Goal: Communication & Community: Answer question/provide support

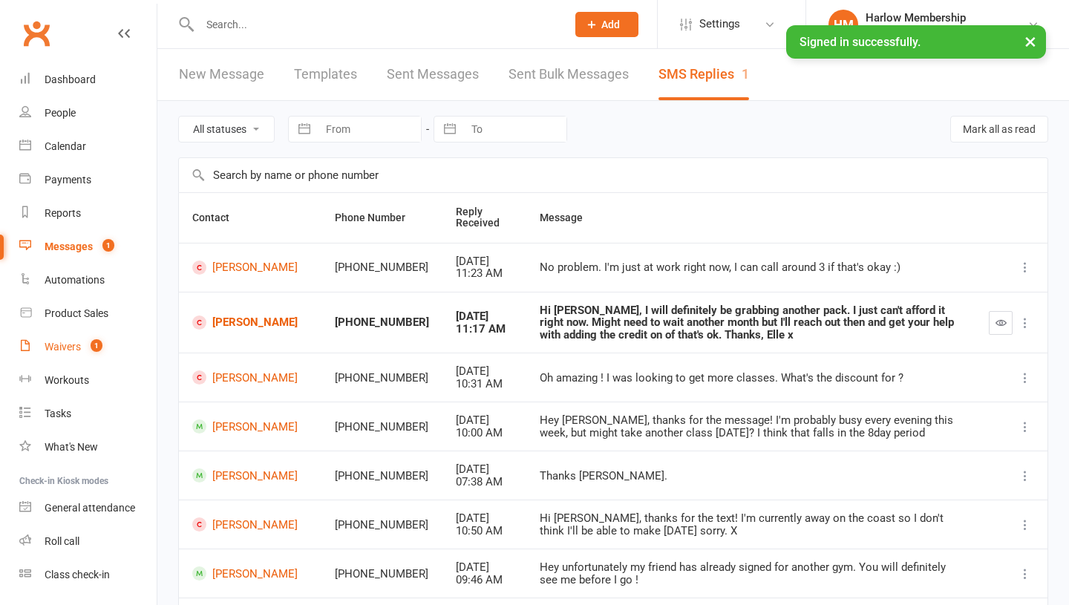
click at [90, 342] on count-badge "1" at bounding box center [92, 347] width 19 height 12
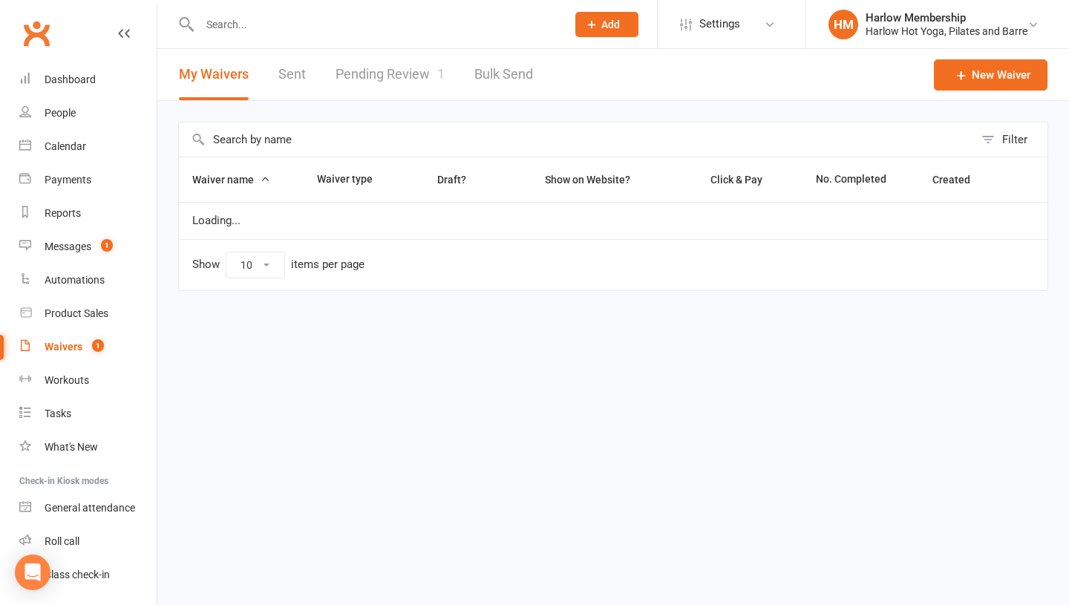
select select "100"
click at [438, 85] on link "Pending Review 1" at bounding box center [389, 74] width 109 height 51
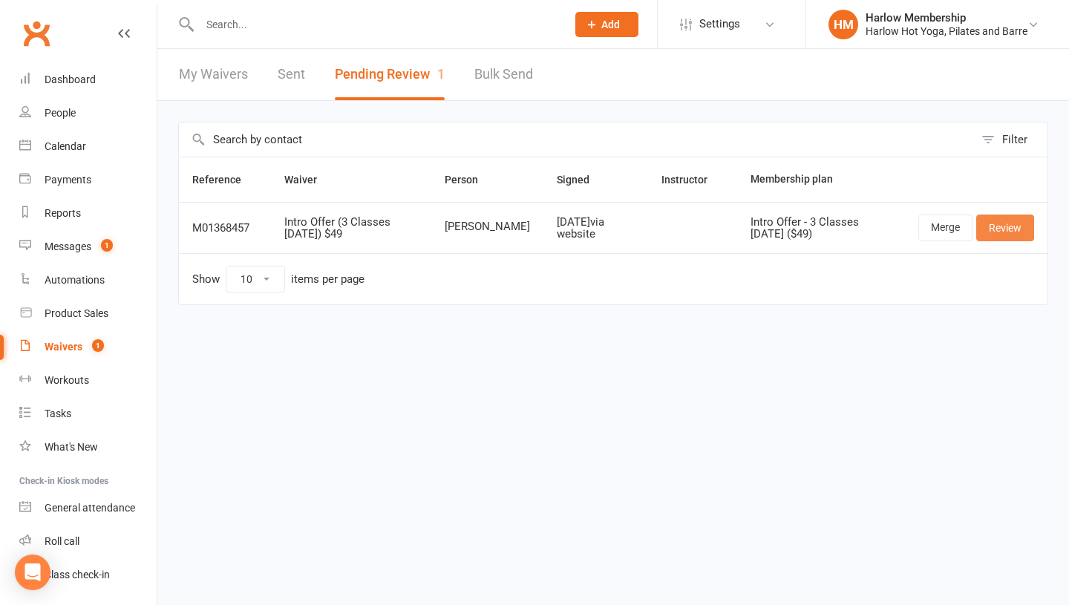
click at [995, 229] on link "Review" at bounding box center [1005, 228] width 58 height 27
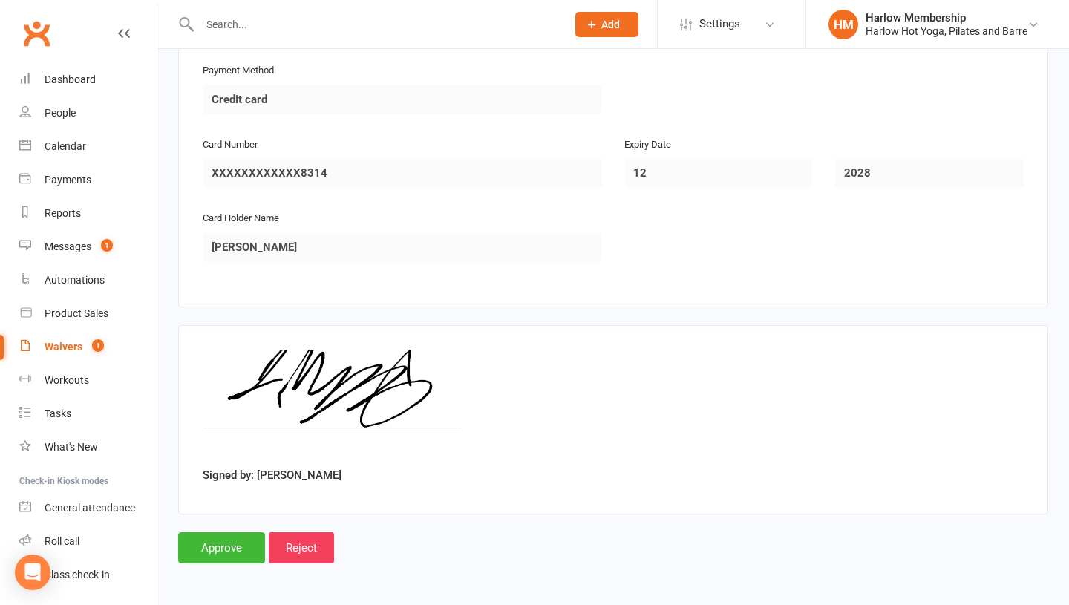
scroll to position [1480, 0]
click at [214, 557] on input "Approve" at bounding box center [221, 546] width 87 height 31
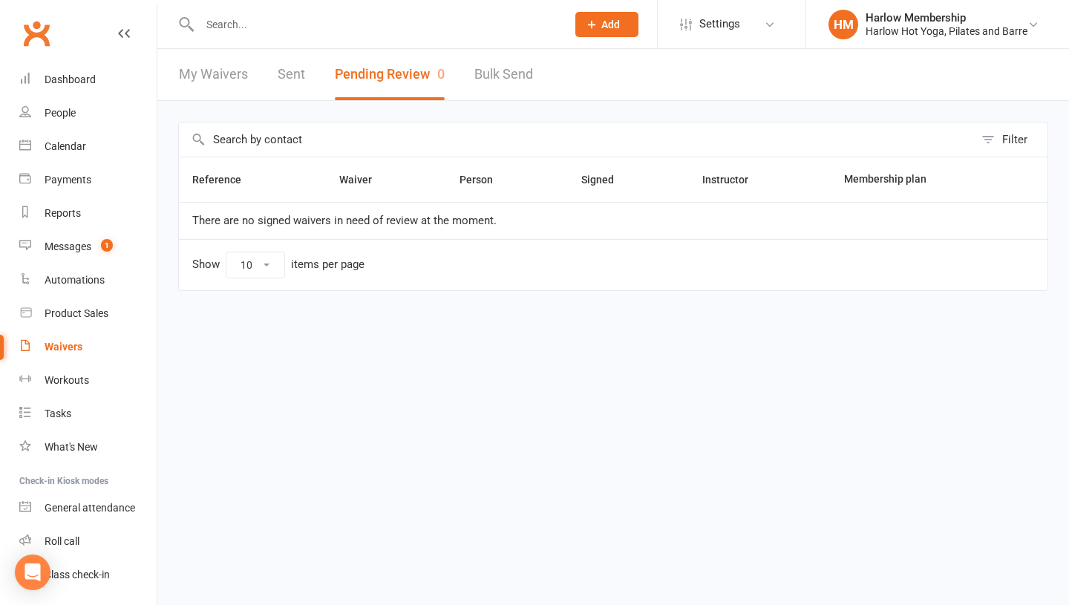
click at [286, 78] on link "Sent" at bounding box center [291, 74] width 27 height 51
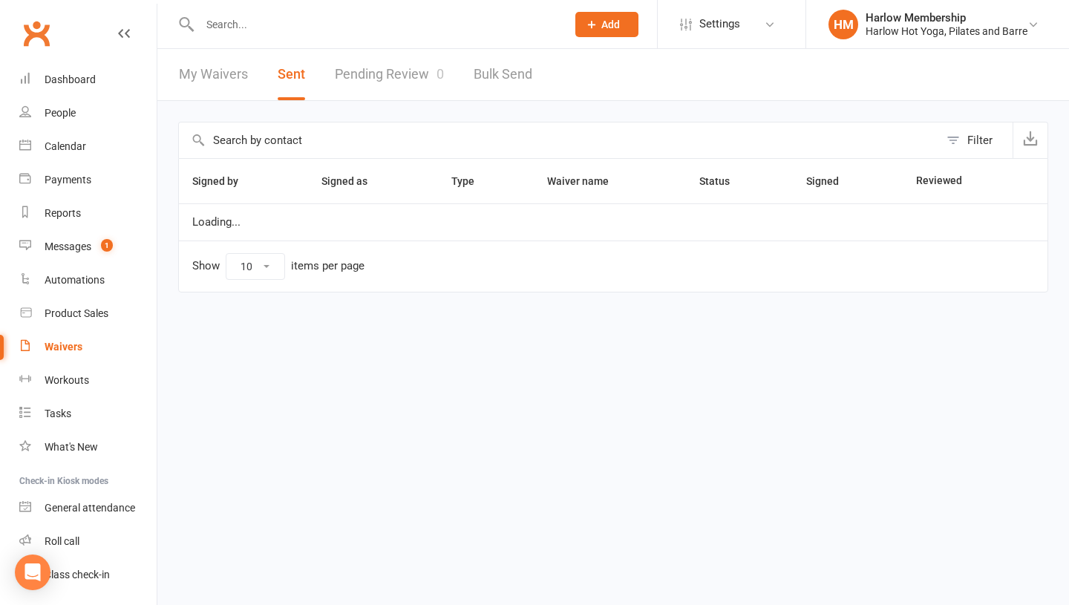
select select "100"
click at [213, 79] on link "My Waivers" at bounding box center [213, 74] width 69 height 51
select select "100"
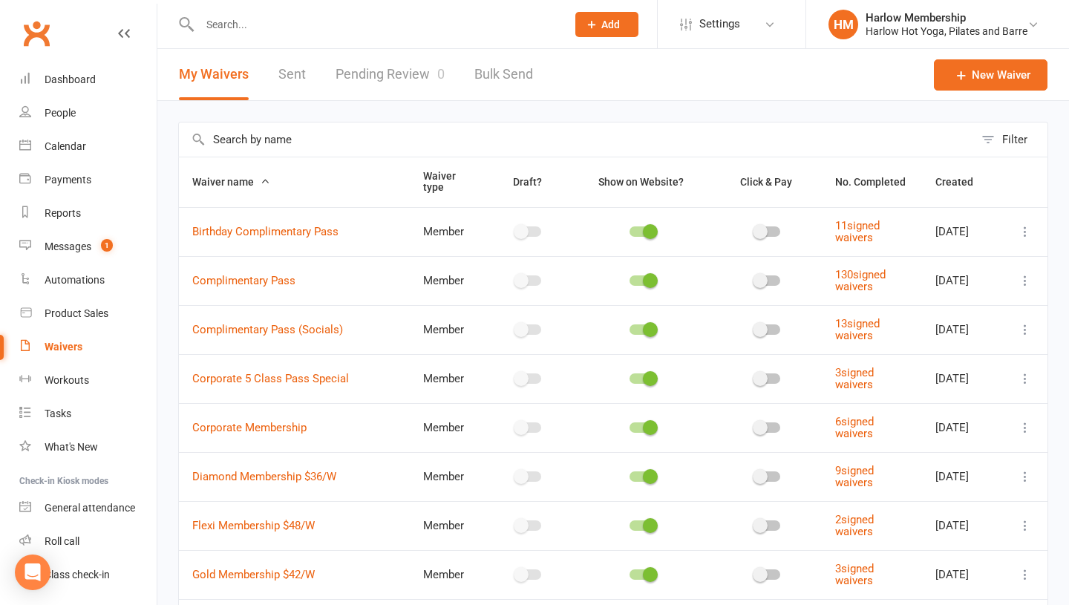
click at [292, 87] on link "Sent" at bounding box center [291, 74] width 27 height 51
select select "100"
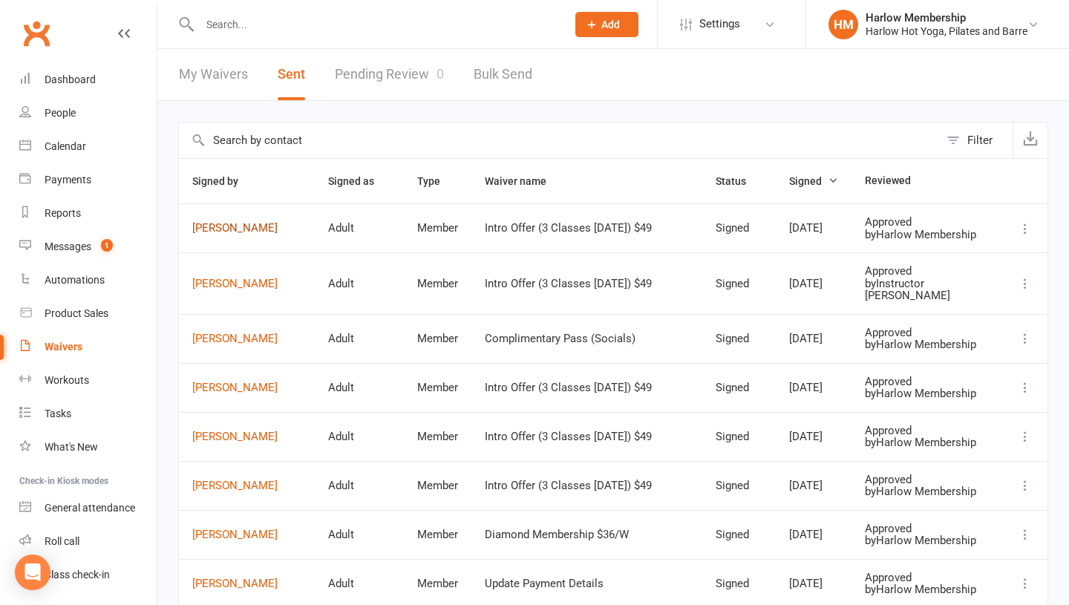
click at [230, 235] on link "[PERSON_NAME]" at bounding box center [246, 228] width 109 height 13
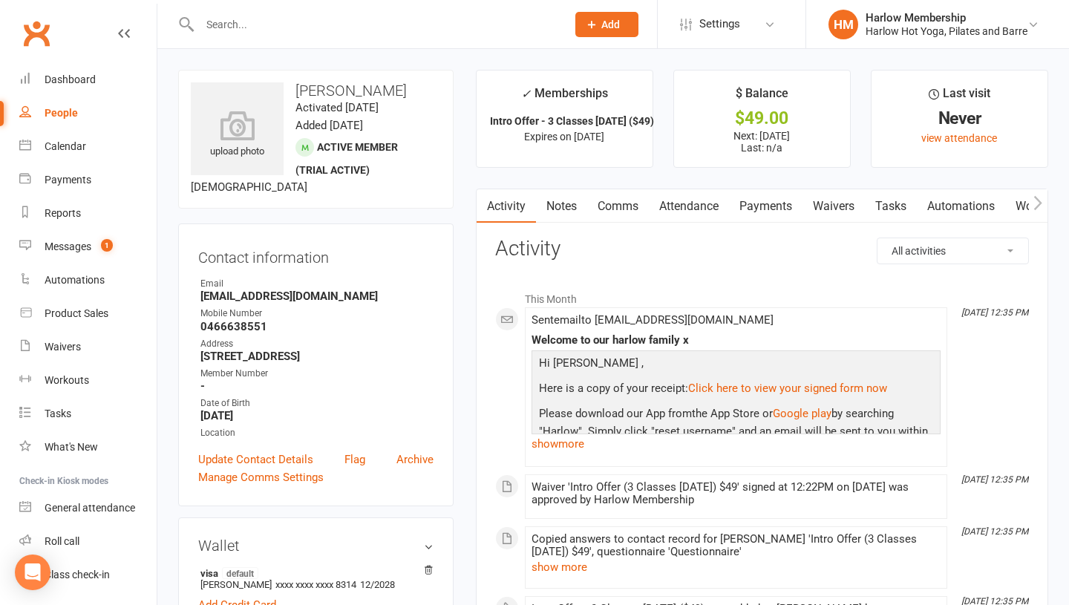
click at [569, 217] on link "Notes" at bounding box center [561, 206] width 51 height 34
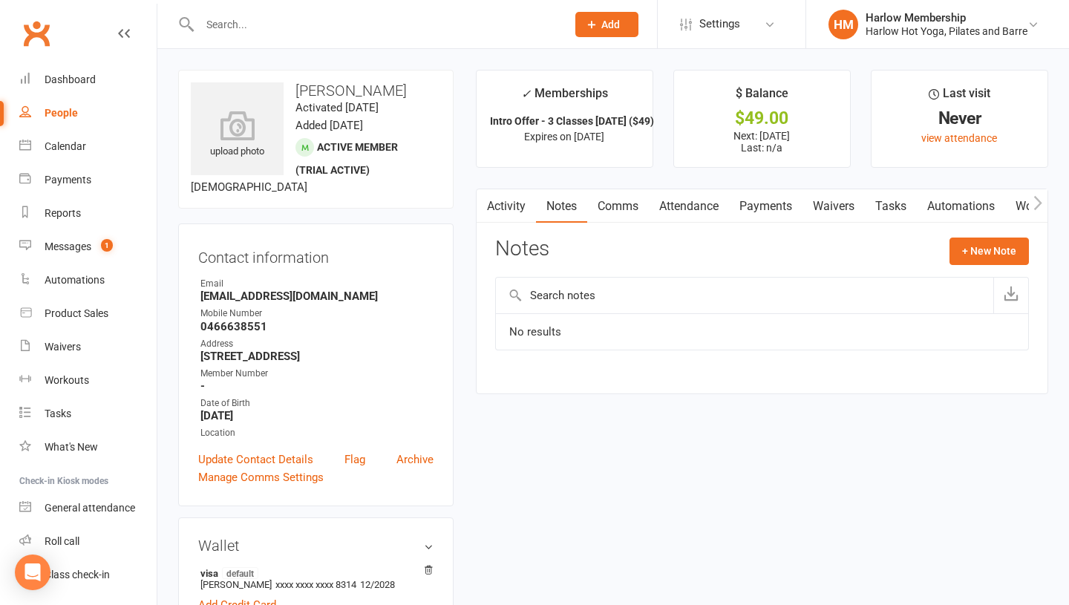
click at [939, 269] on div "Notes + New Note" at bounding box center [762, 257] width 534 height 39
click at [973, 260] on button "+ New Note" at bounding box center [988, 251] width 79 height 27
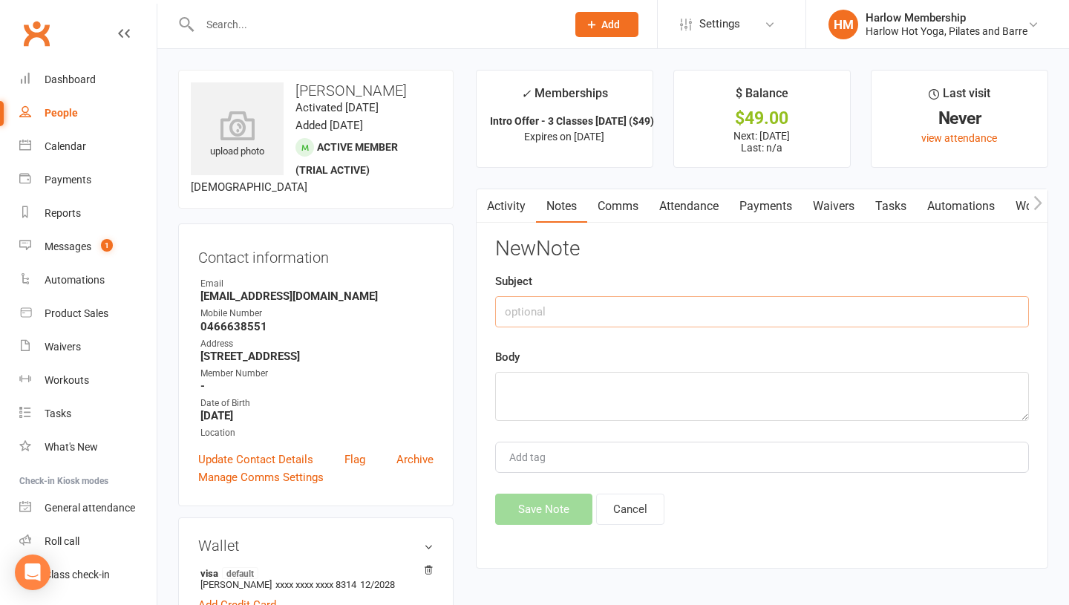
click at [607, 304] on input "text" at bounding box center [762, 311] width 534 height 31
type input "Called. Briefly chatted"
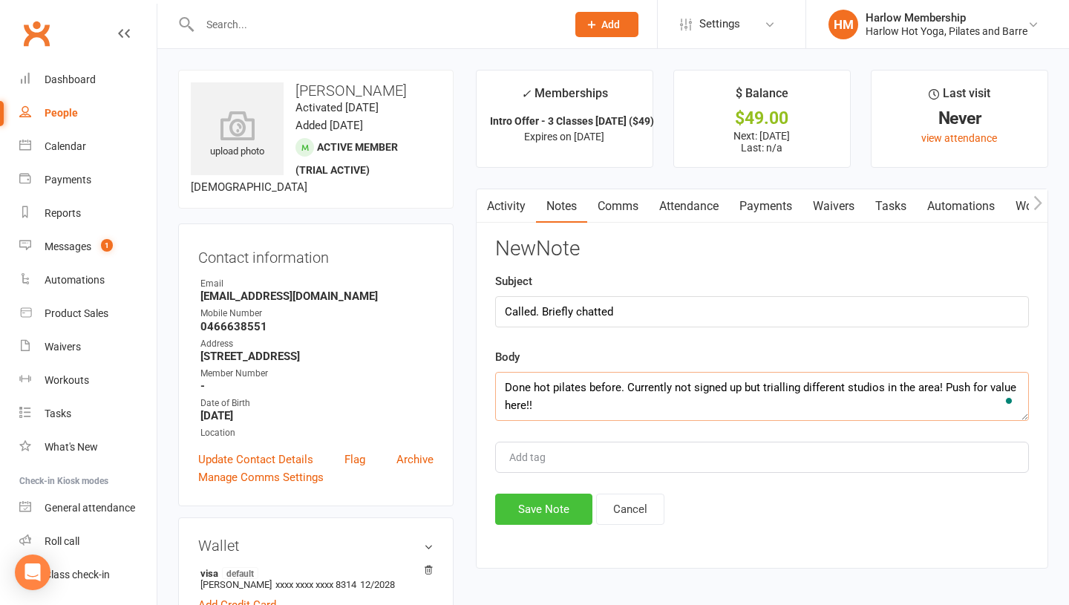
type textarea "Done hot pilates before. Currently not signed up but trialling different studio…"
click at [537, 514] on button "Save Note" at bounding box center [543, 509] width 97 height 31
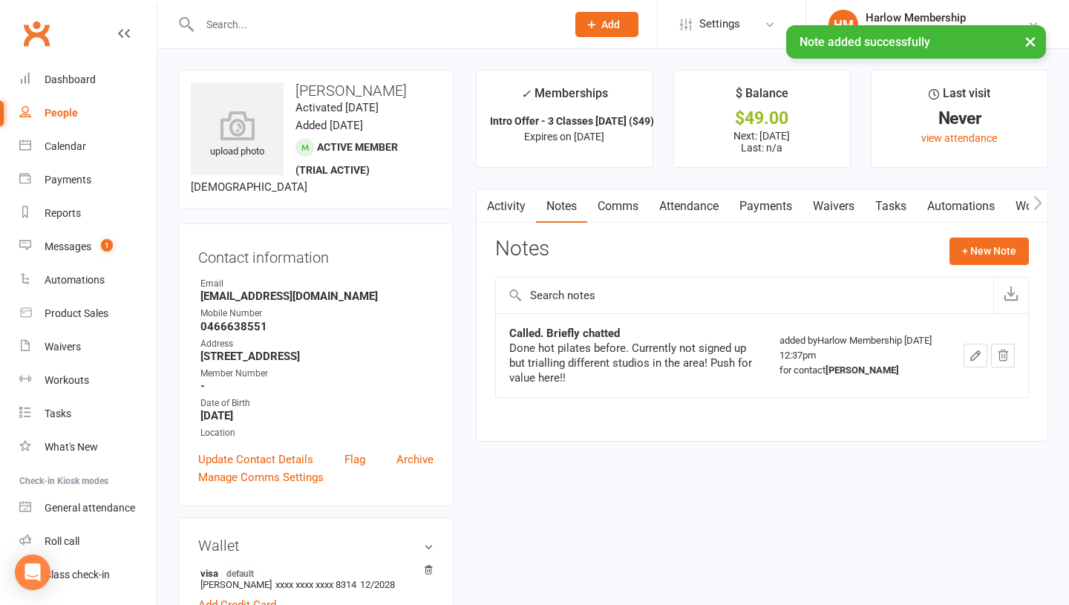
click at [898, 215] on link "Tasks" at bounding box center [891, 206] width 52 height 34
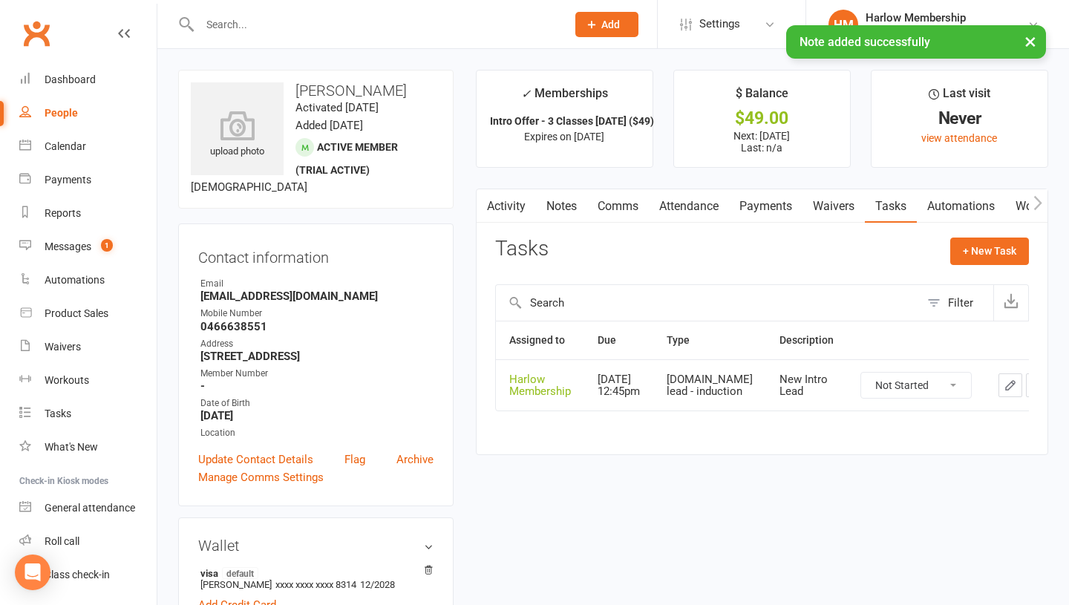
click at [861, 395] on select "Not Started In Progress Waiting Complete" at bounding box center [916, 385] width 110 height 25
select select "unstarted"
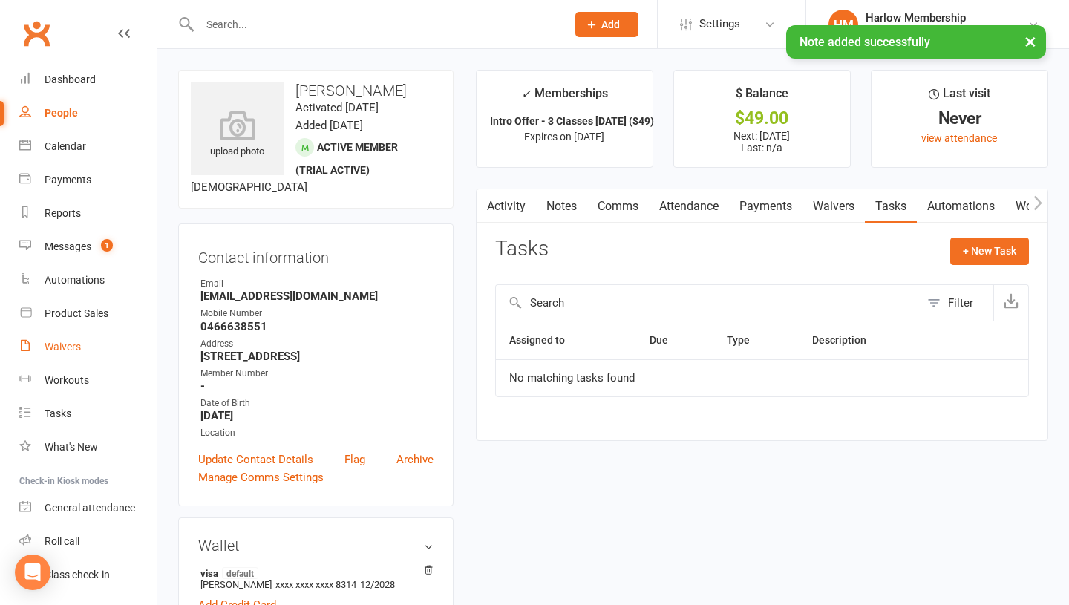
click at [65, 355] on link "Waivers" at bounding box center [87, 346] width 137 height 33
select select "100"
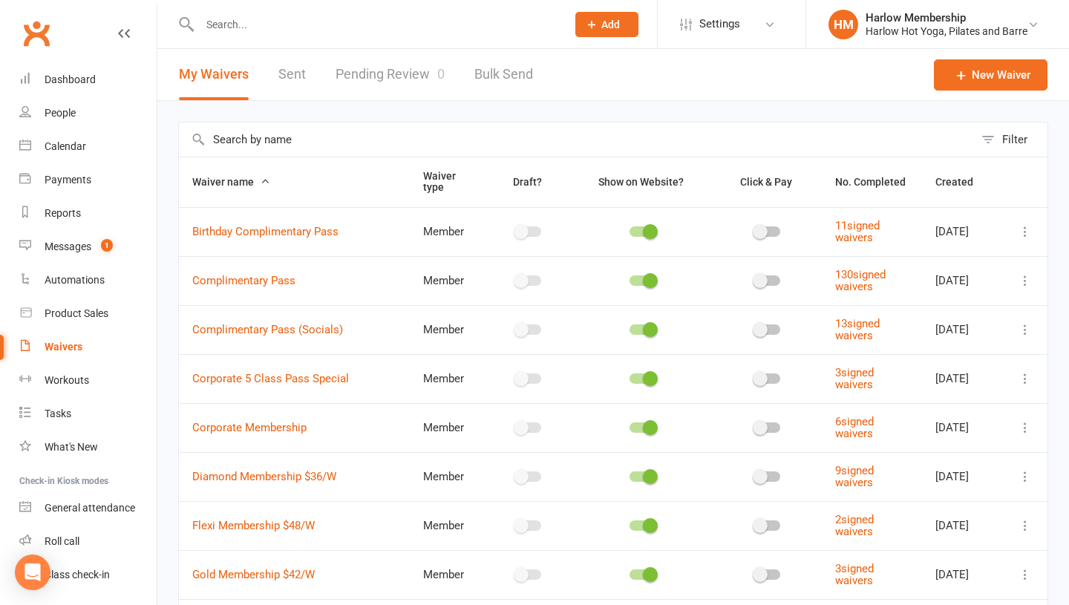
click at [295, 85] on link "Sent" at bounding box center [291, 74] width 27 height 51
select select "100"
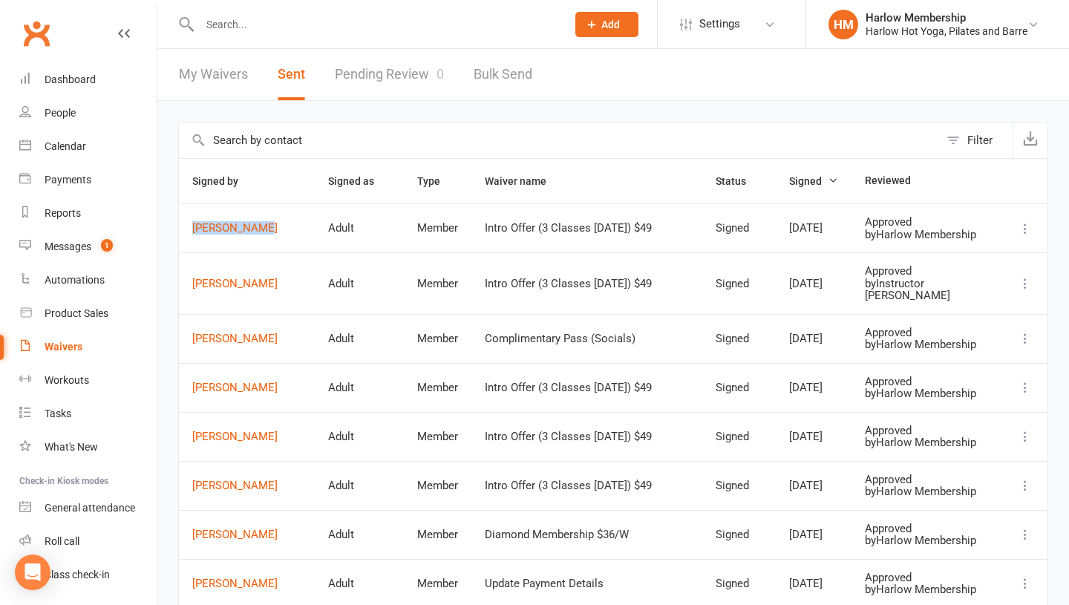
drag, startPoint x: 270, startPoint y: 245, endPoint x: 189, endPoint y: 238, distance: 81.2
click at [189, 238] on td "[PERSON_NAME]" at bounding box center [247, 227] width 136 height 49
copy link "[PERSON_NAME]"
click at [70, 541] on div "Roll call" at bounding box center [62, 541] width 35 height 12
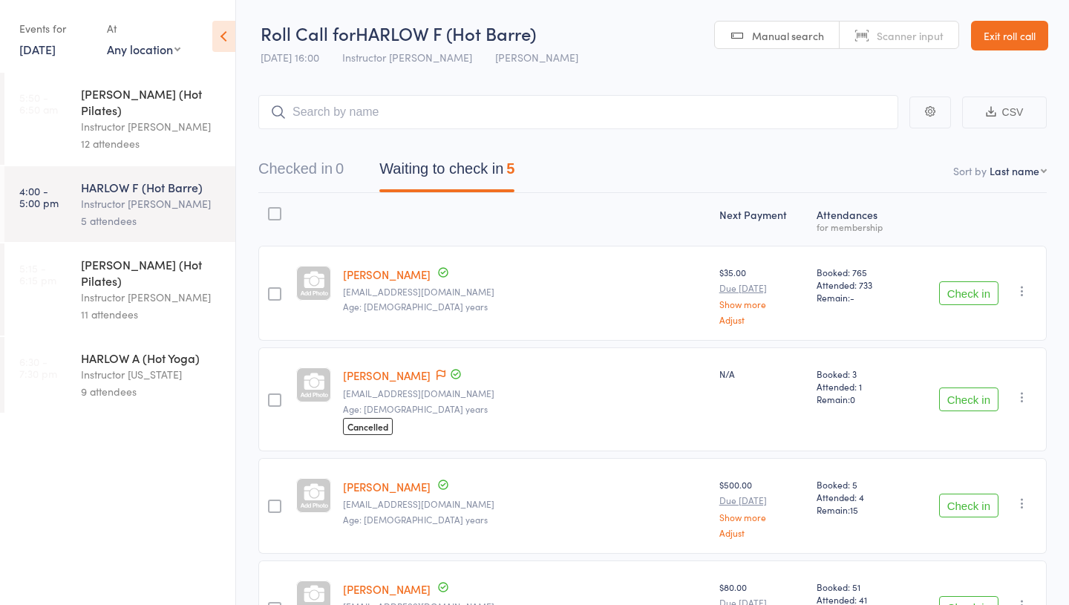
click at [141, 306] on div "11 attendees" at bounding box center [152, 314] width 142 height 17
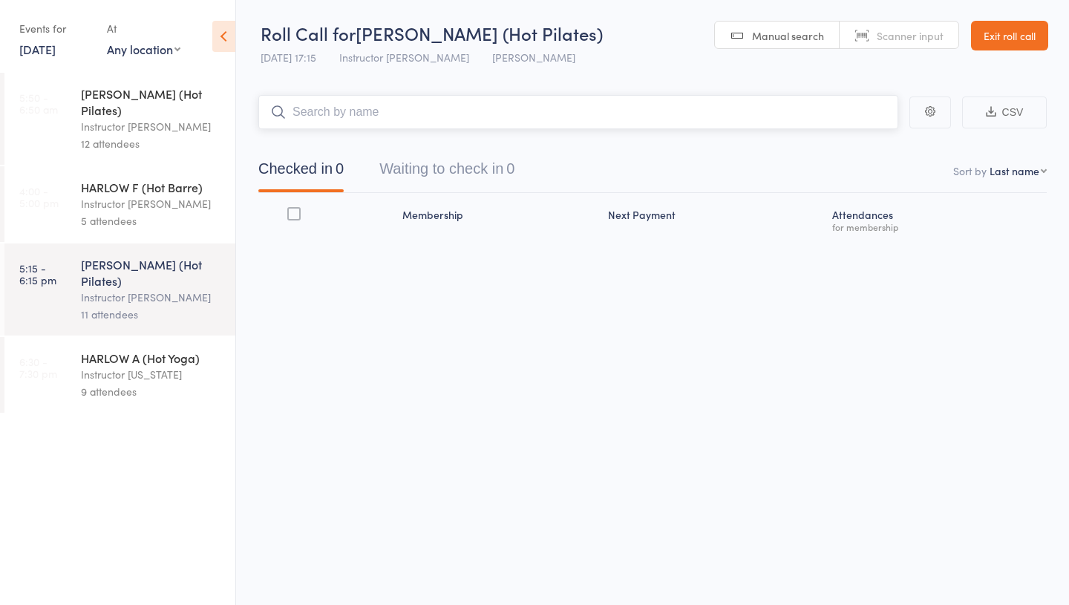
paste input "[PERSON_NAME]"
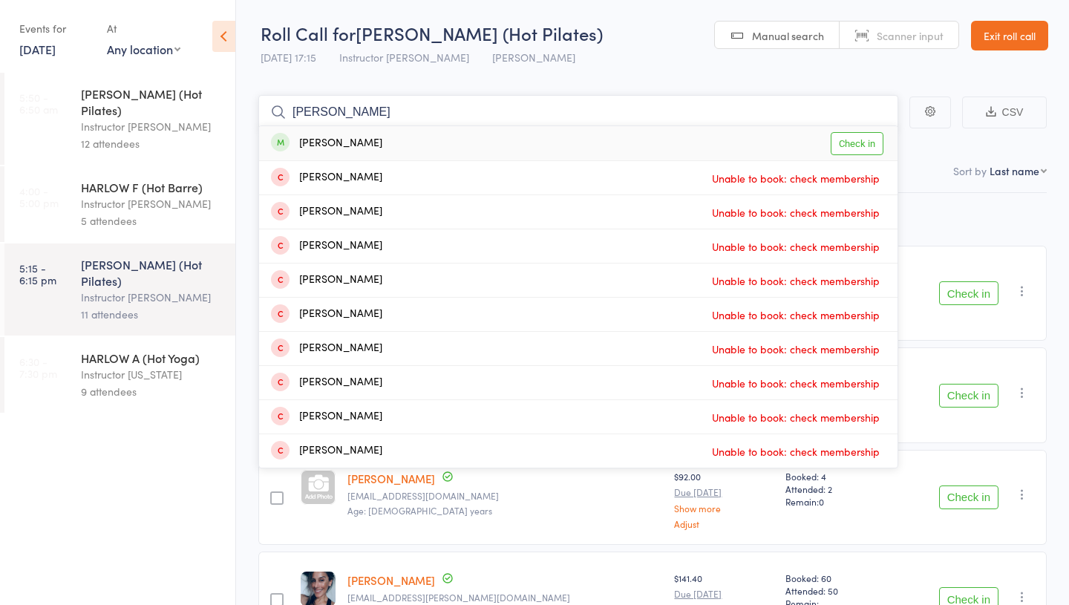
type input "[PERSON_NAME]"
click at [856, 145] on link "Check in" at bounding box center [857, 143] width 53 height 23
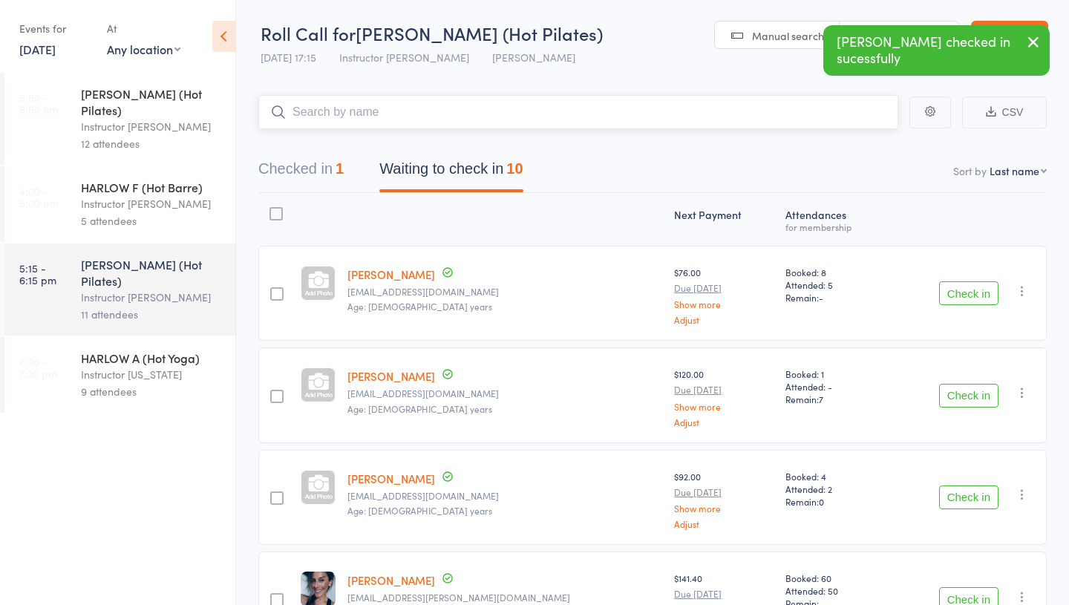
click at [322, 179] on button "Checked in 1" at bounding box center [300, 172] width 85 height 39
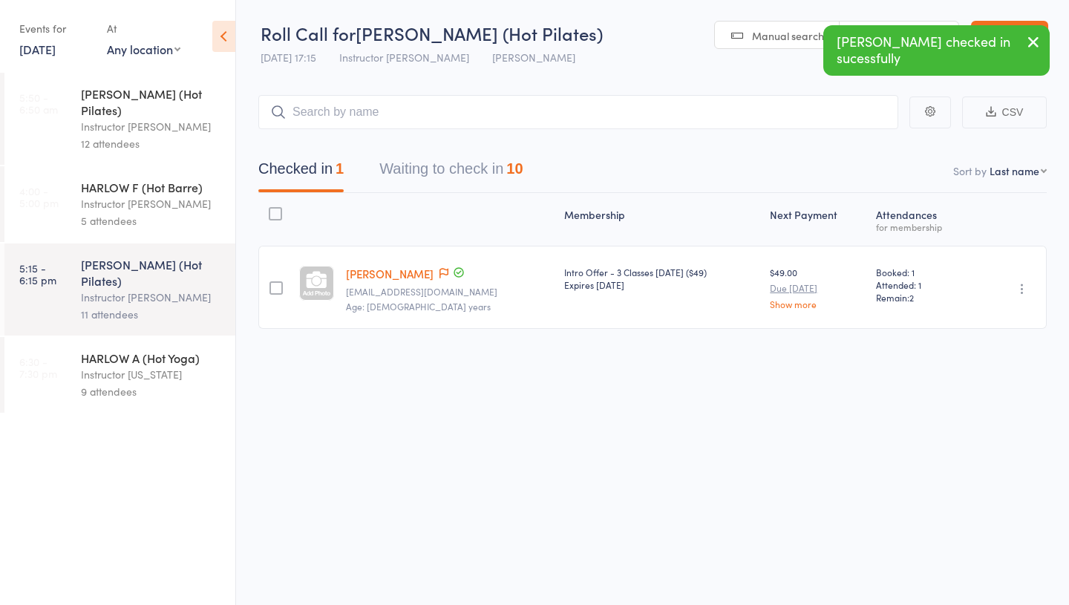
click at [1023, 291] on icon "button" at bounding box center [1022, 288] width 15 height 15
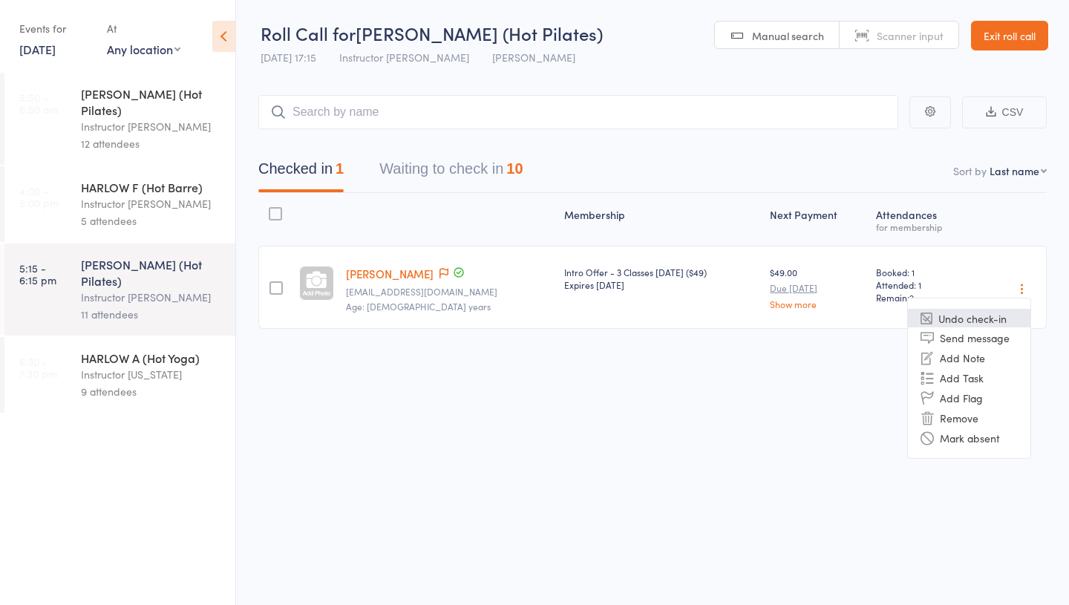
click at [997, 312] on li "Undo check-in" at bounding box center [969, 318] width 122 height 19
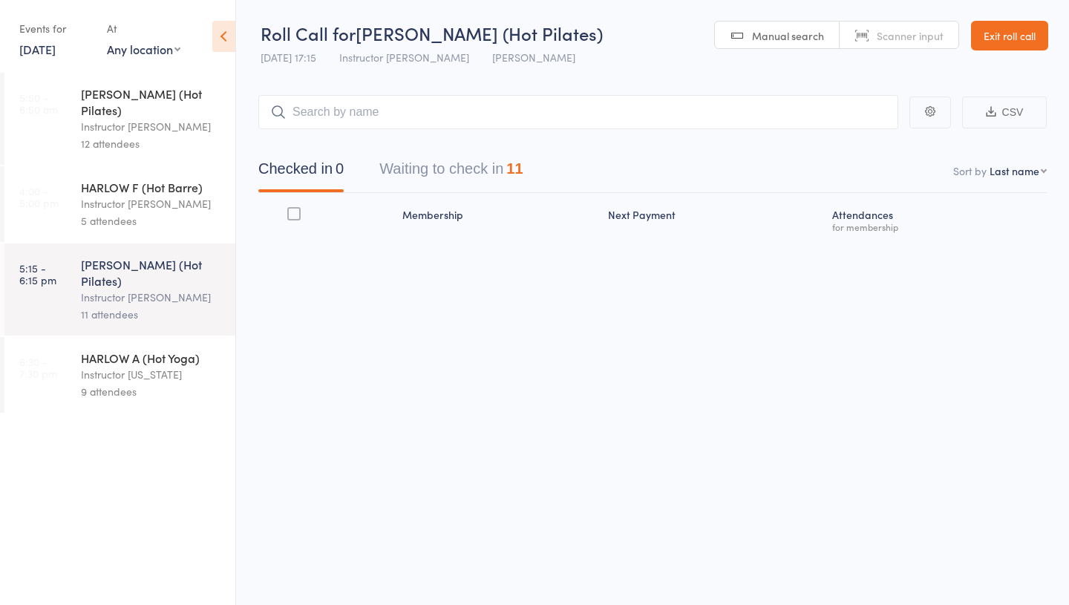
click at [468, 191] on button "Waiting to check in 11" at bounding box center [450, 172] width 143 height 39
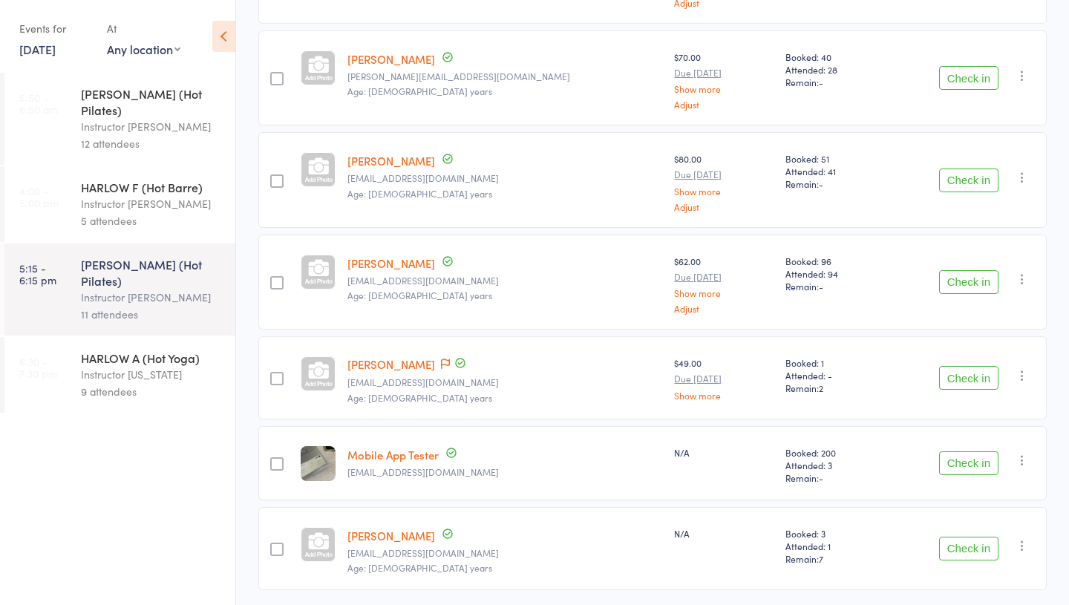
scroll to position [732, 0]
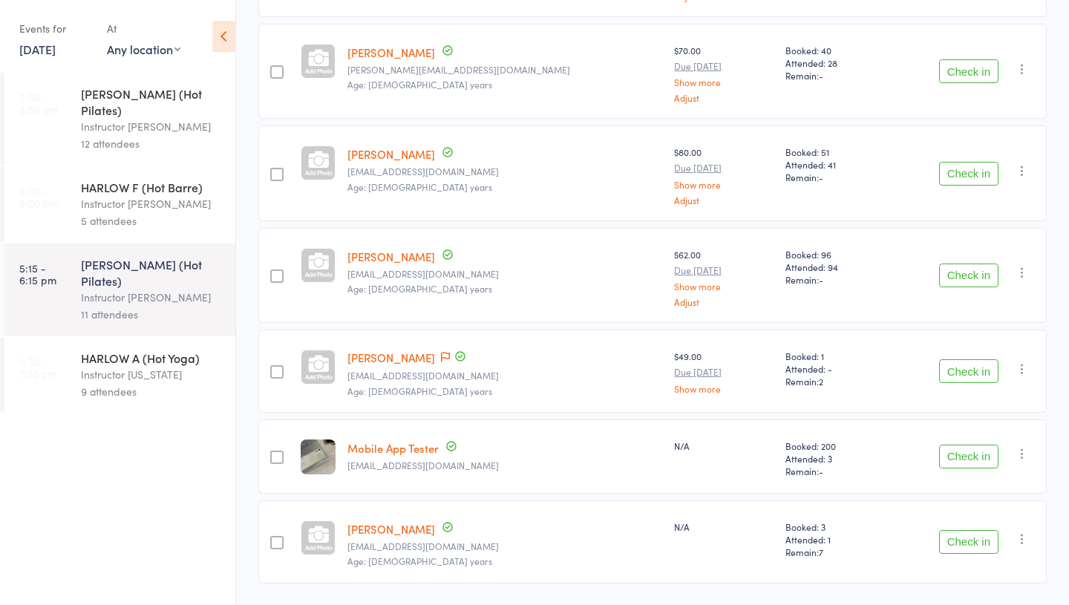
click at [390, 358] on link "[PERSON_NAME]" at bounding box center [391, 358] width 88 height 16
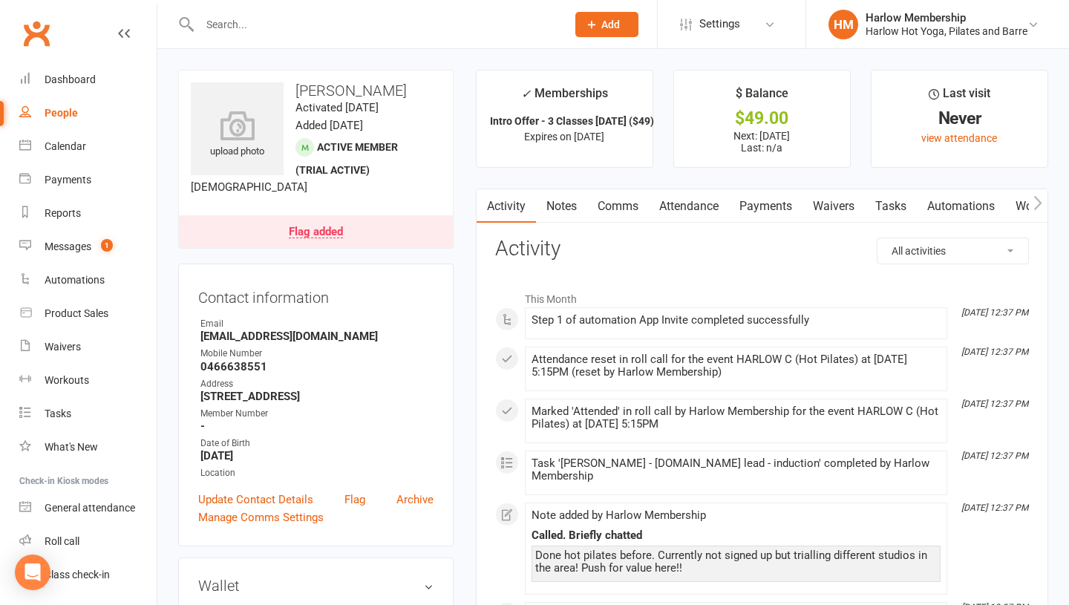
click at [566, 209] on link "Notes" at bounding box center [561, 206] width 51 height 34
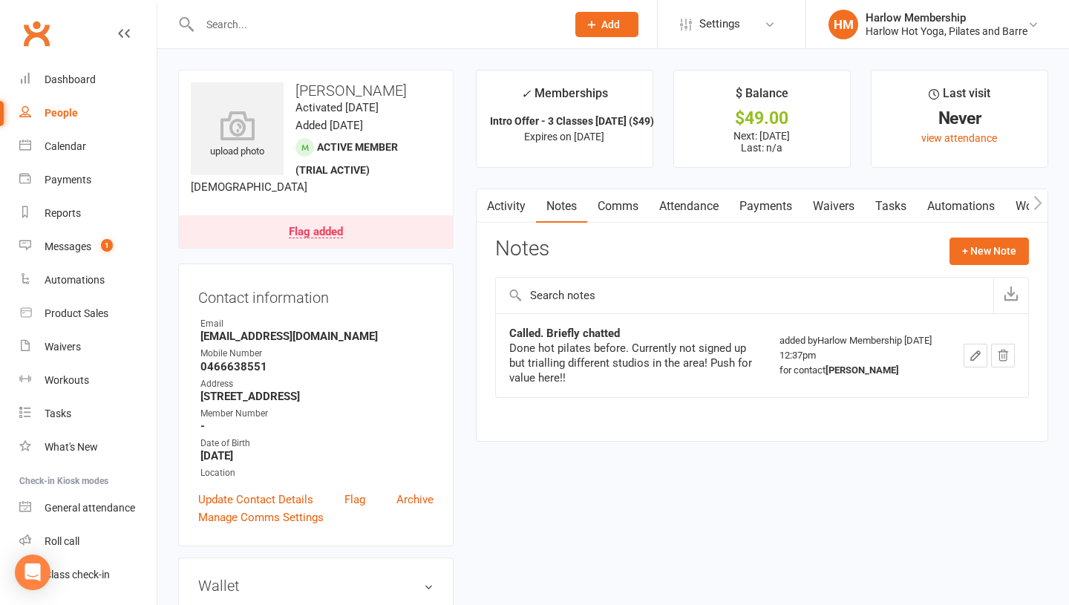
click at [612, 212] on link "Comms" at bounding box center [618, 206] width 62 height 34
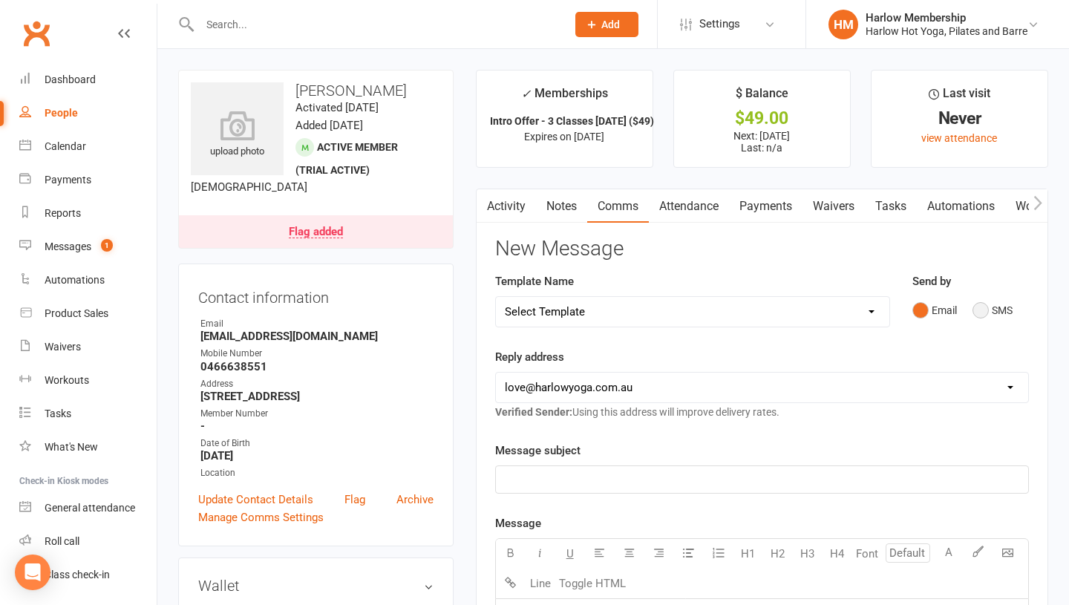
click at [986, 314] on button "SMS" at bounding box center [992, 310] width 40 height 28
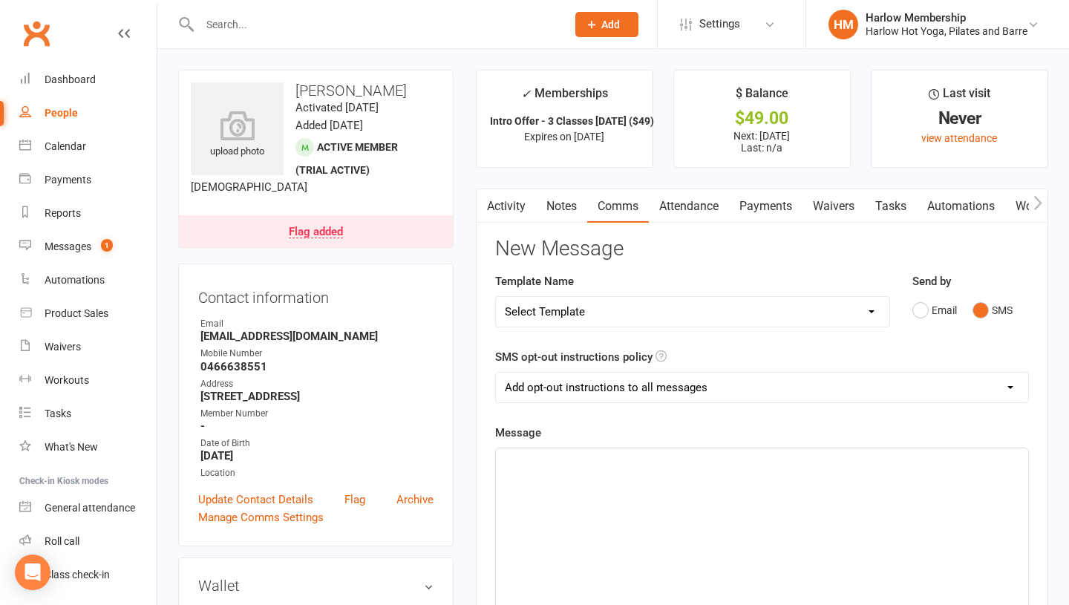
click at [569, 576] on div "﻿" at bounding box center [762, 559] width 532 height 223
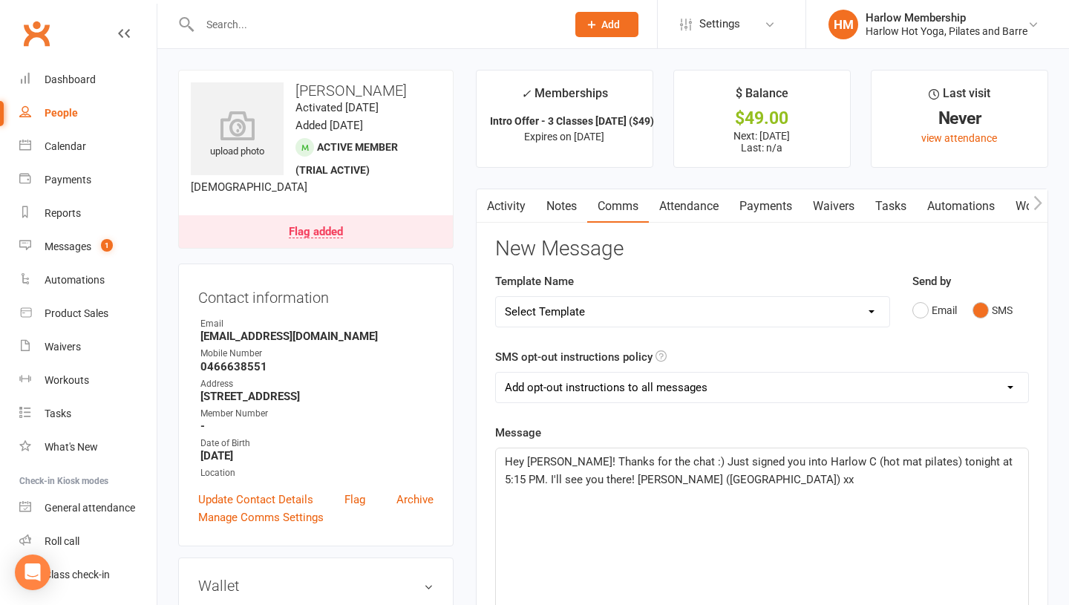
click at [574, 478] on span "Hey Laura! Thanks for the chat :) Just signed you into Harlow C (hot mat pilate…" at bounding box center [760, 470] width 511 height 31
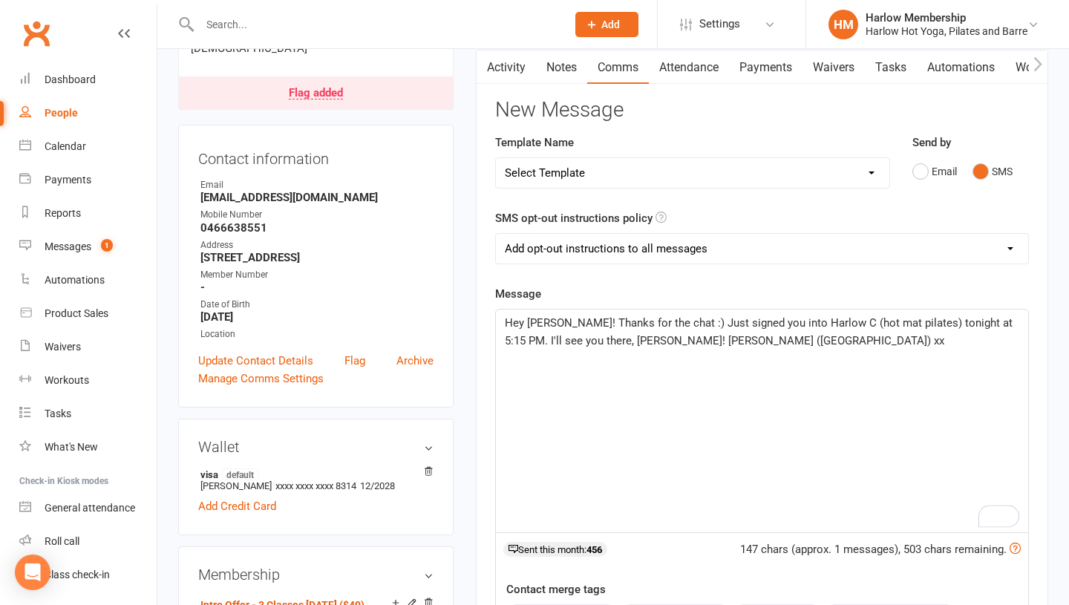
scroll to position [141, 0]
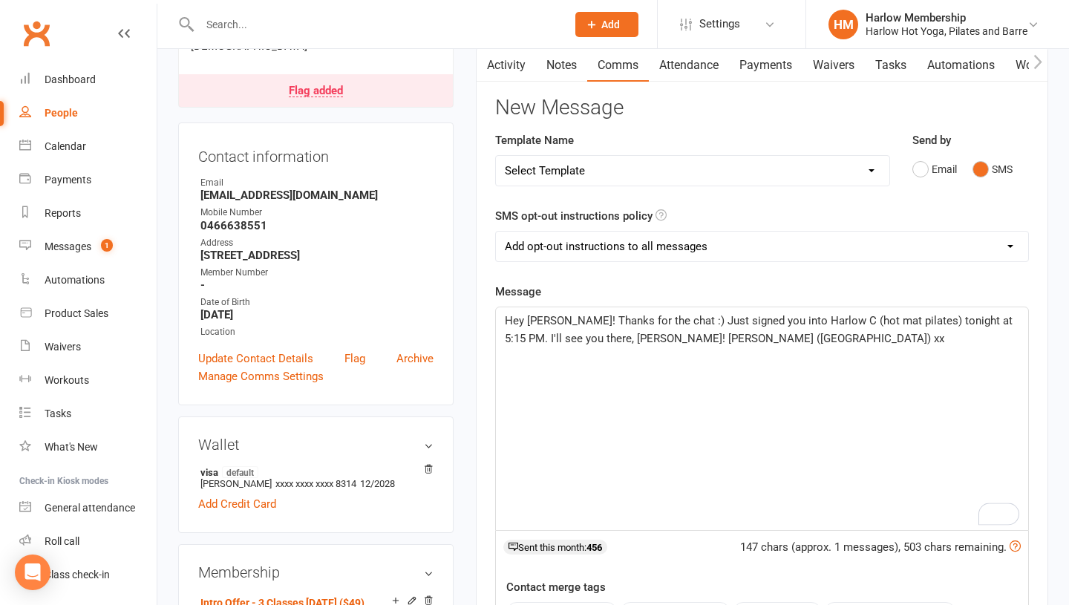
click at [569, 338] on span "Hey Laura! Thanks for the chat :) Just signed you into Harlow C (hot mat pilate…" at bounding box center [760, 329] width 511 height 31
click at [609, 347] on p "Hey Laura! Thanks for the chat :) Just signed you into Harlow C (hot mat pilate…" at bounding box center [762, 330] width 514 height 36
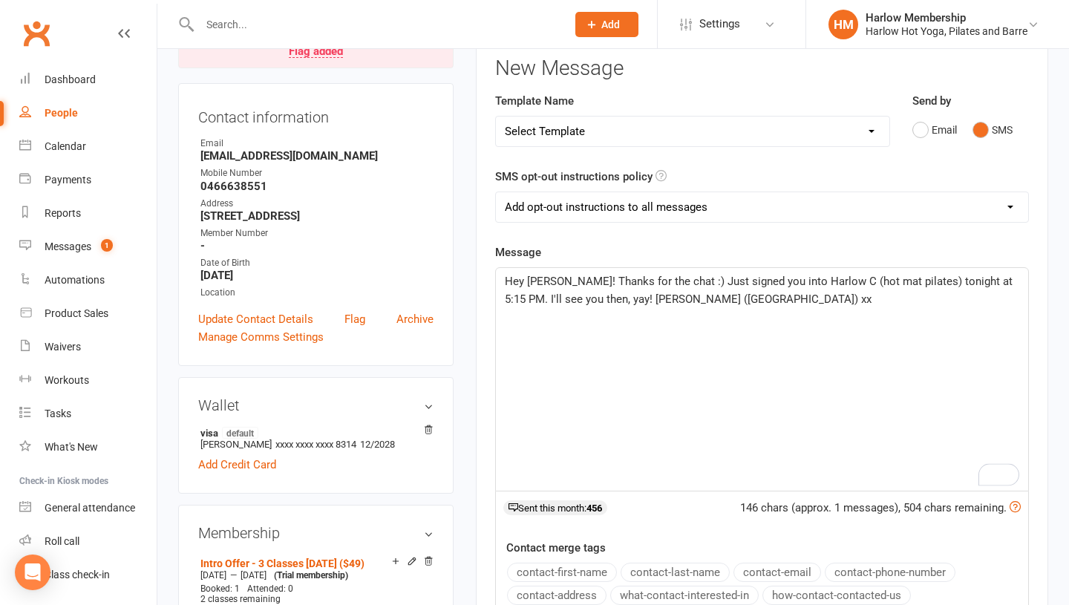
scroll to position [196, 0]
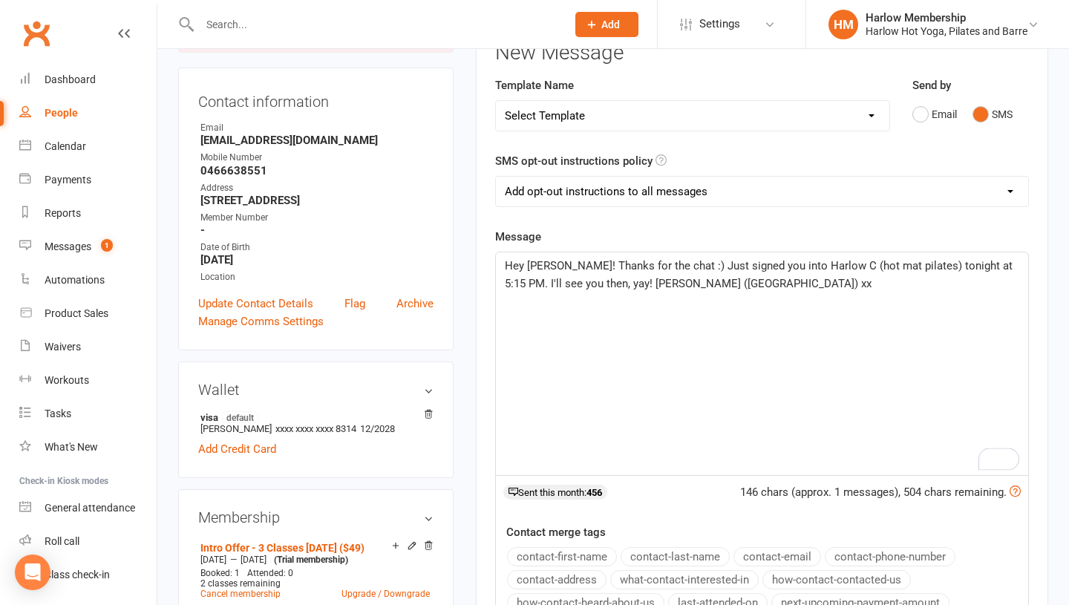
click at [601, 197] on select "Add opt-out instructions to all messages Add opt-out instructions for messages …" at bounding box center [762, 192] width 532 height 30
select select "2"
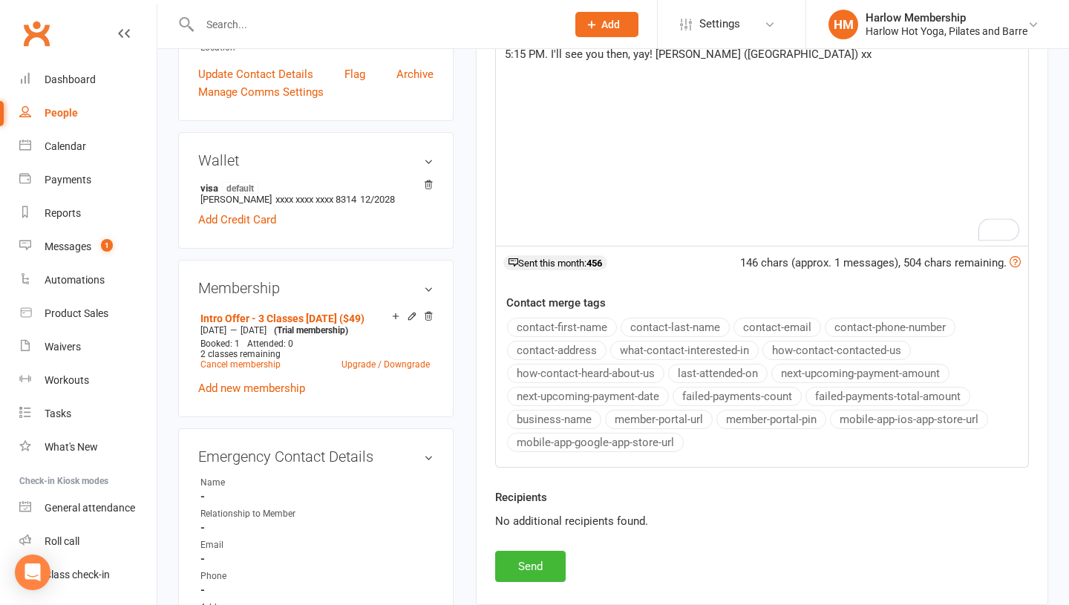
scroll to position [509, 0]
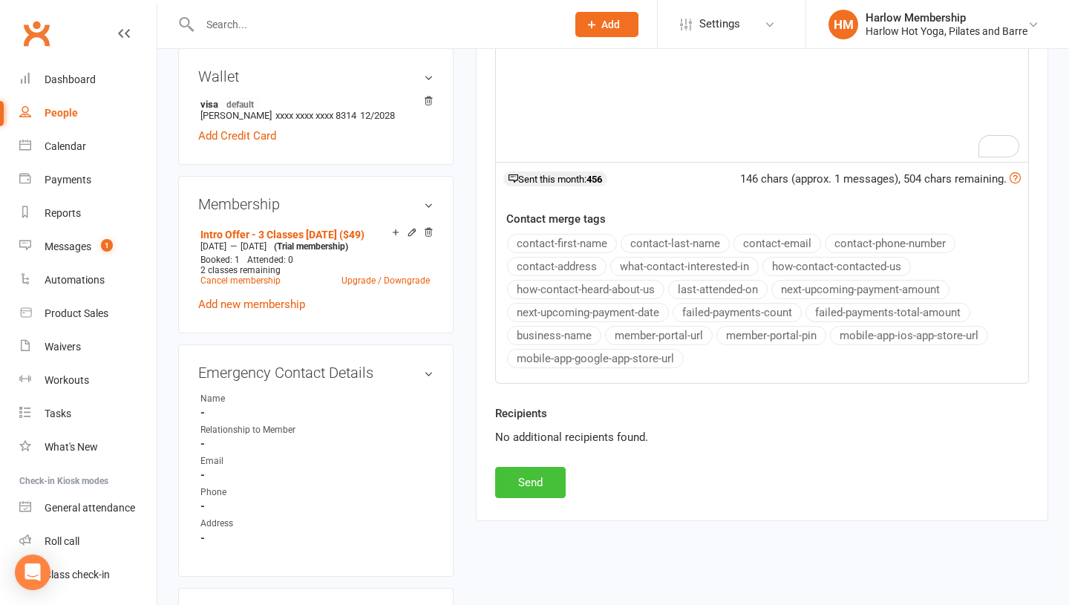
click at [523, 492] on button "Send" at bounding box center [530, 482] width 71 height 31
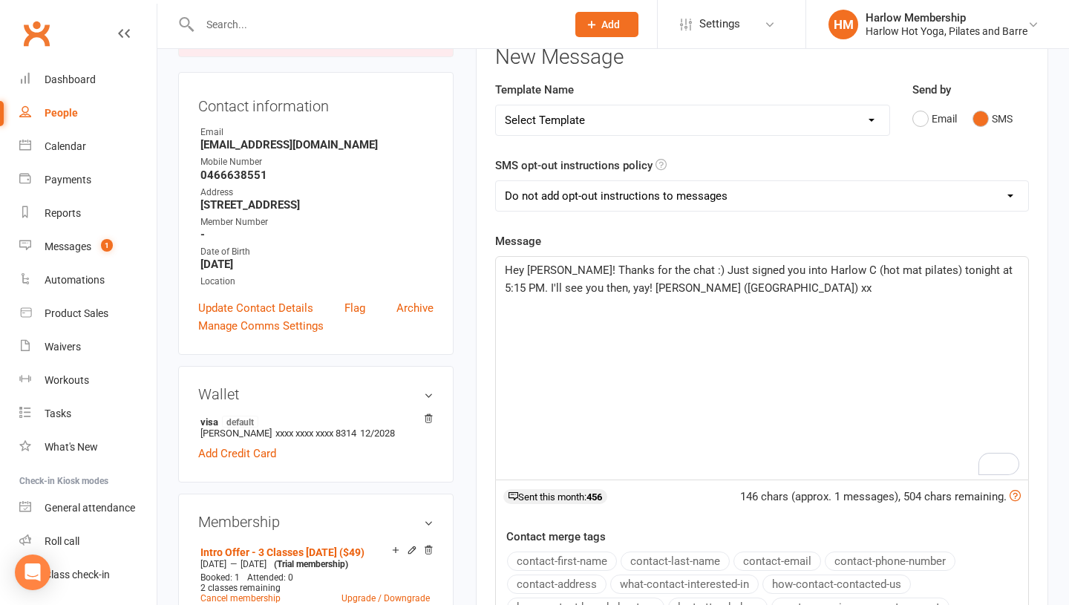
scroll to position [79, 0]
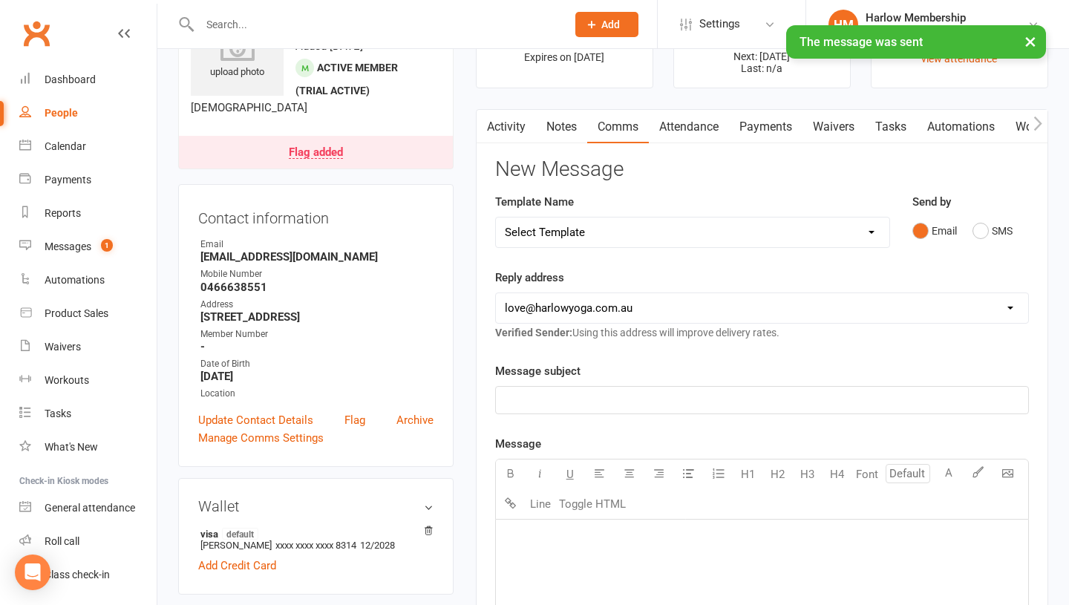
click at [549, 124] on link "Notes" at bounding box center [561, 127] width 51 height 34
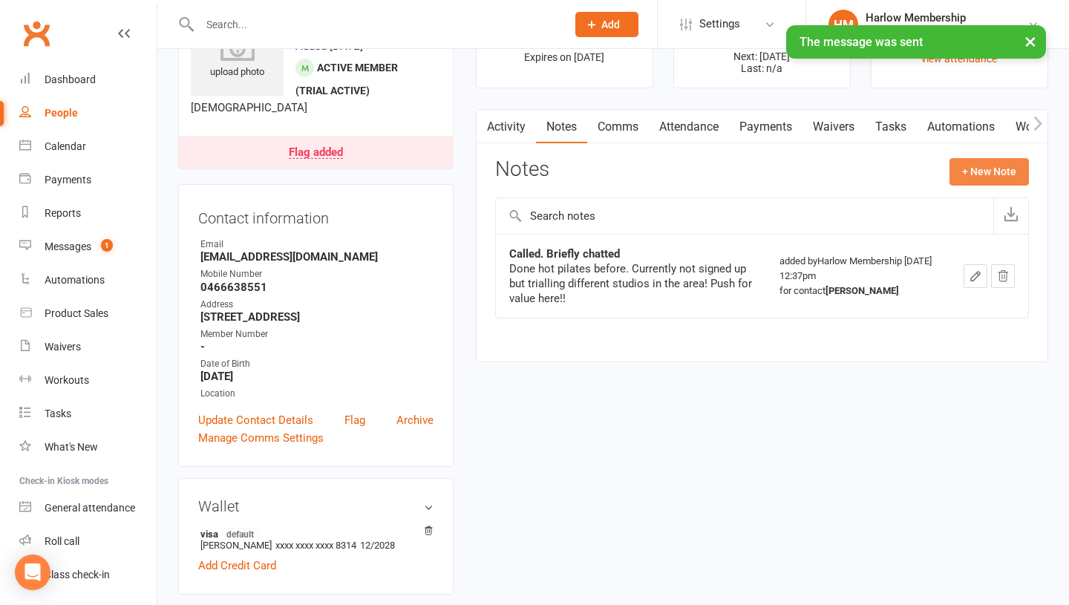
click at [971, 170] on button "+ New Note" at bounding box center [988, 171] width 79 height 27
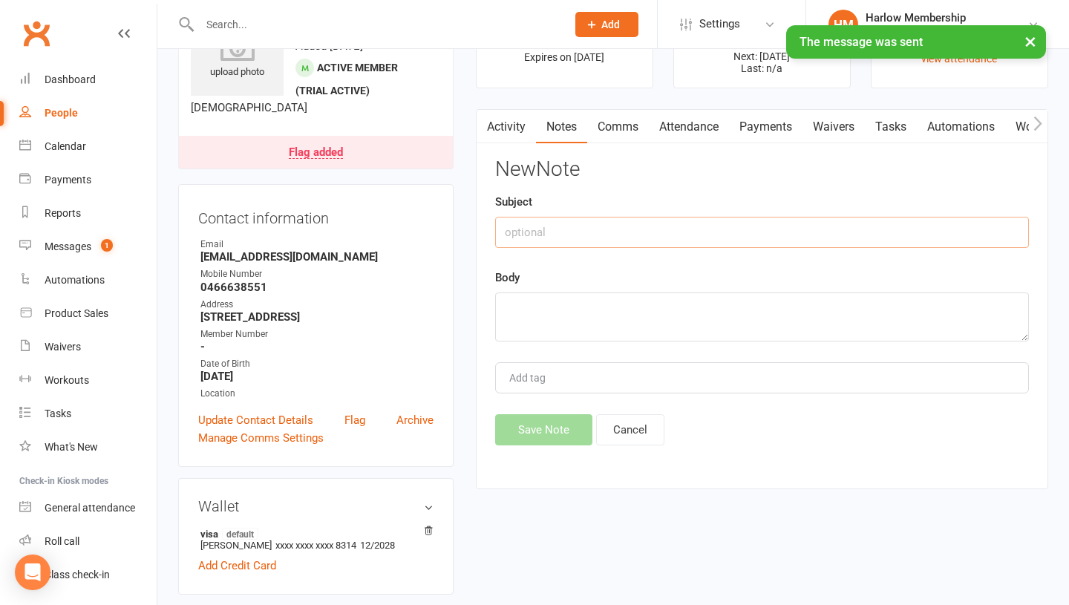
click at [583, 238] on input "text" at bounding box center [762, 232] width 534 height 31
type input "Sent SMS"
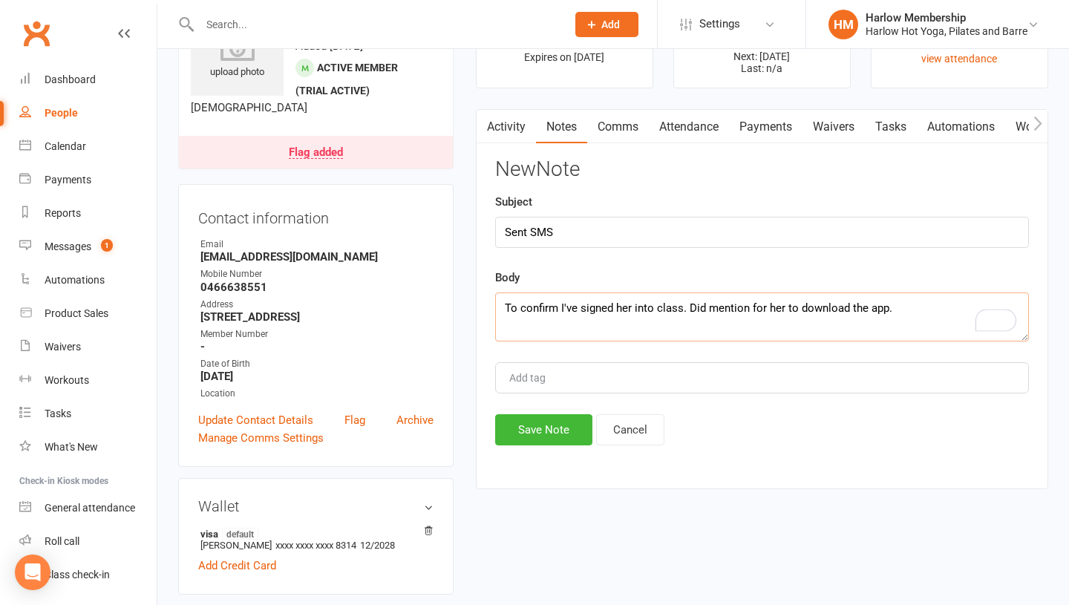
click at [881, 312] on textarea "To confirm I've signed her into class. Did mention for her to download the app." at bounding box center [762, 316] width 534 height 49
type textarea "To confirm I've signed her into class. Did mention for her to download the app …"
click at [534, 406] on div "New Note Subject Sent SMS Body To confirm I've signed her into class. Did menti…" at bounding box center [762, 301] width 534 height 287
click at [529, 416] on button "Save Note" at bounding box center [543, 429] width 97 height 31
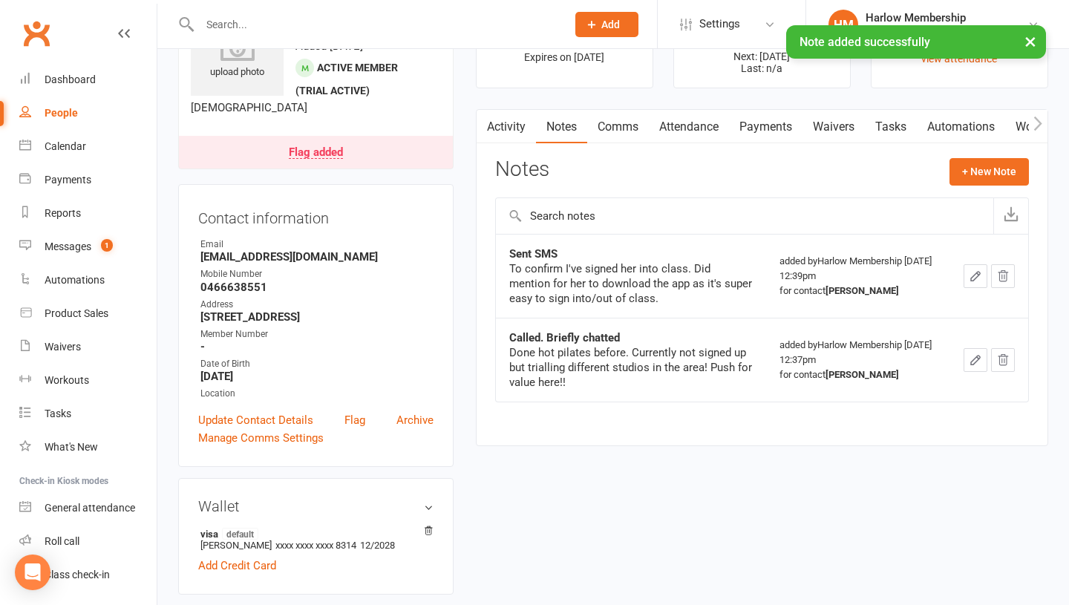
click at [902, 142] on link "Tasks" at bounding box center [891, 127] width 52 height 34
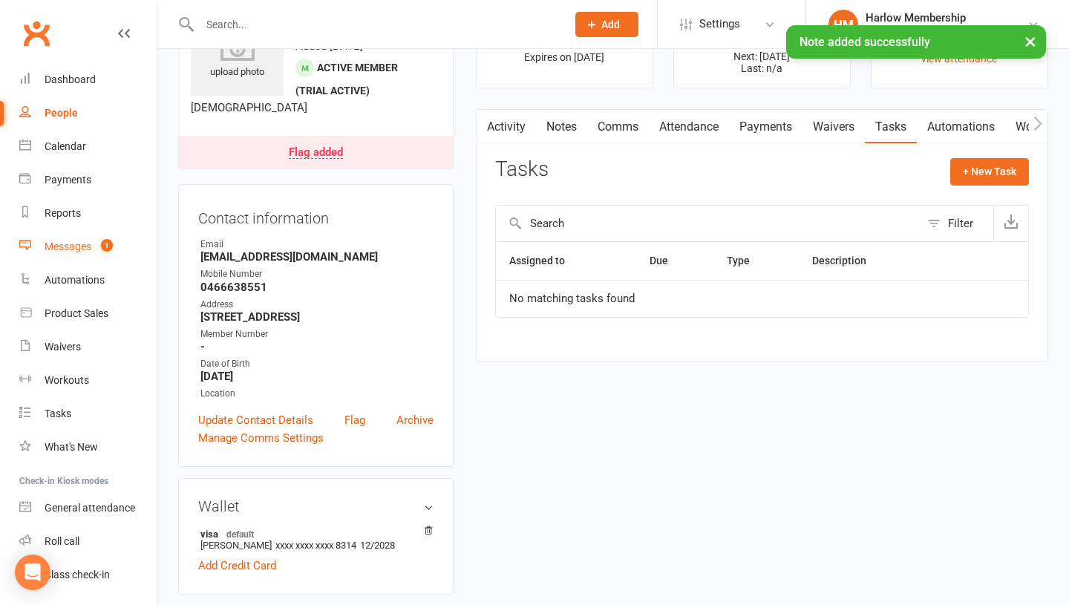
click at [83, 245] on div "Messages" at bounding box center [68, 246] width 47 height 12
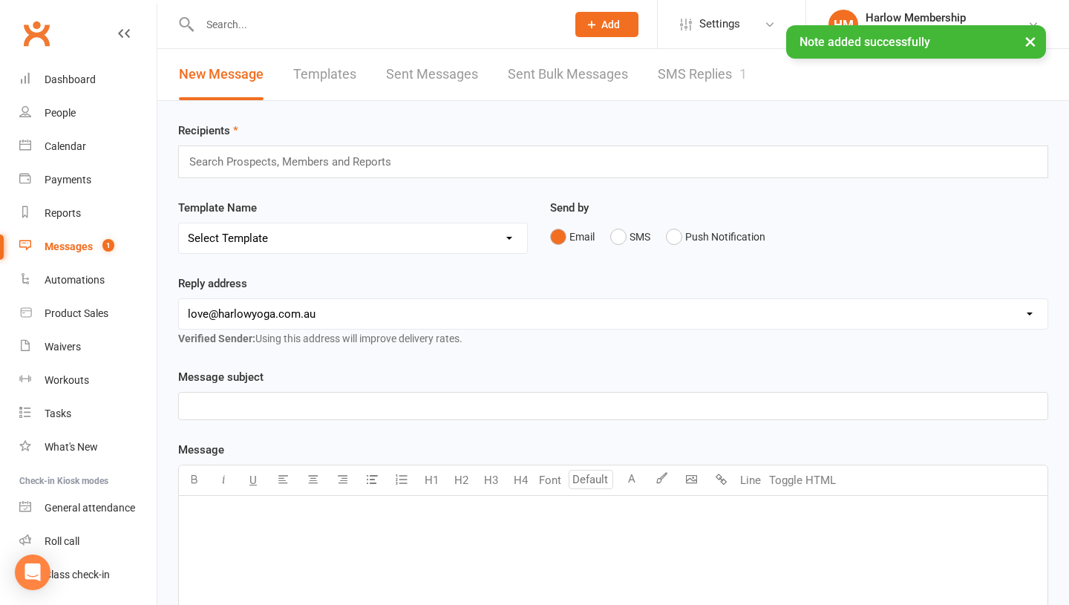
click at [714, 65] on link "SMS Replies 1" at bounding box center [702, 74] width 89 height 51
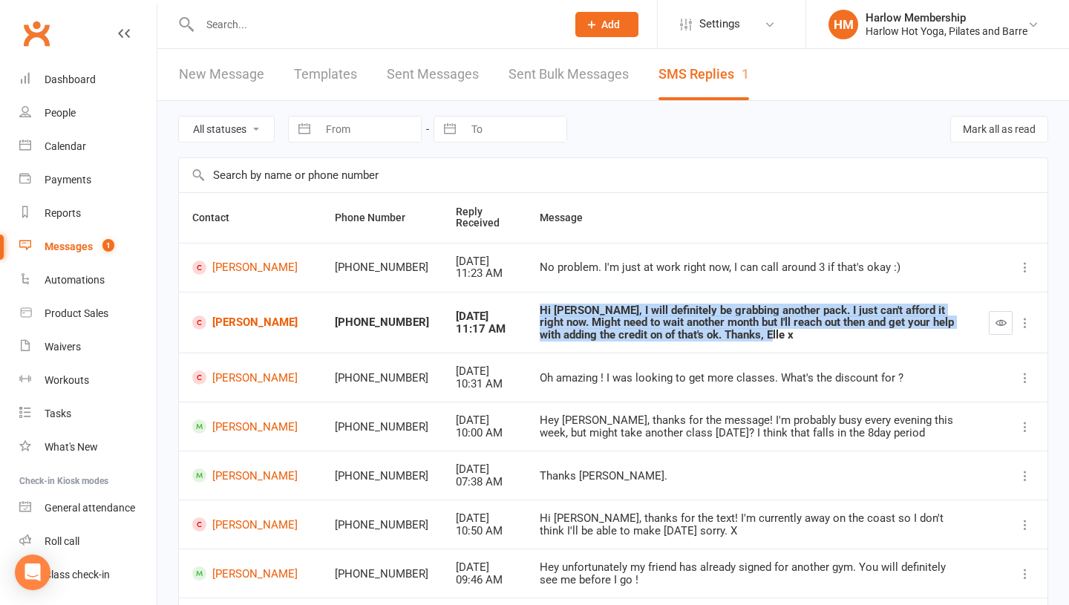
drag, startPoint x: 776, startPoint y: 335, endPoint x: 520, endPoint y: 306, distance: 257.0
click at [526, 306] on td "Hi [PERSON_NAME], I will definitely be grabbing another pack. I just can't affo…" at bounding box center [750, 323] width 449 height 62
copy div "Hi [PERSON_NAME], I will definitely be grabbing another pack. I just can't affo…"
click at [995, 324] on icon "button" at bounding box center [1000, 322] width 11 height 11
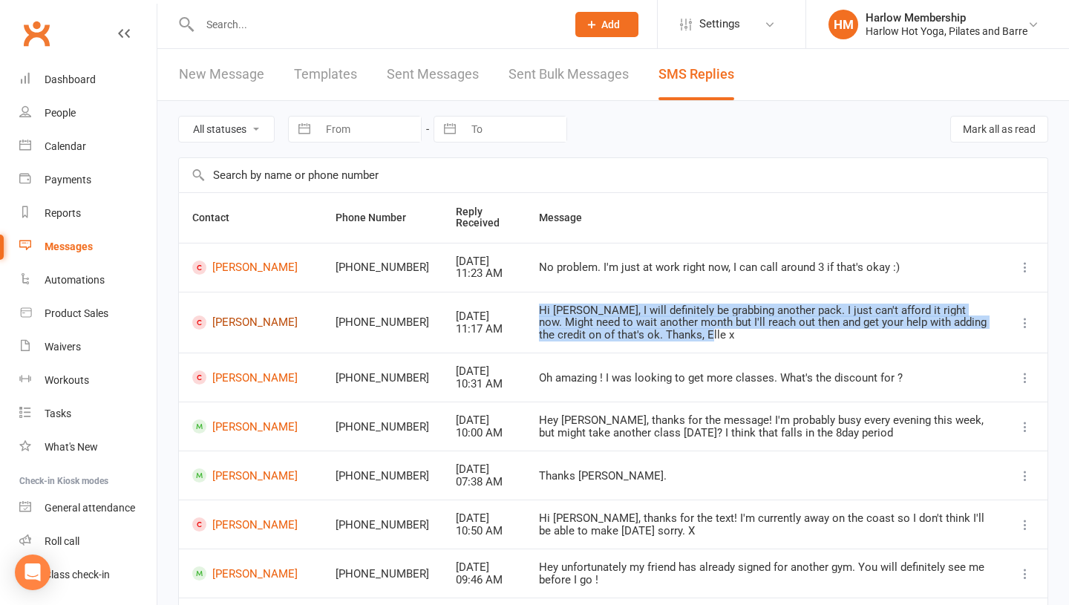
click at [227, 324] on link "[PERSON_NAME]" at bounding box center [250, 322] width 117 height 14
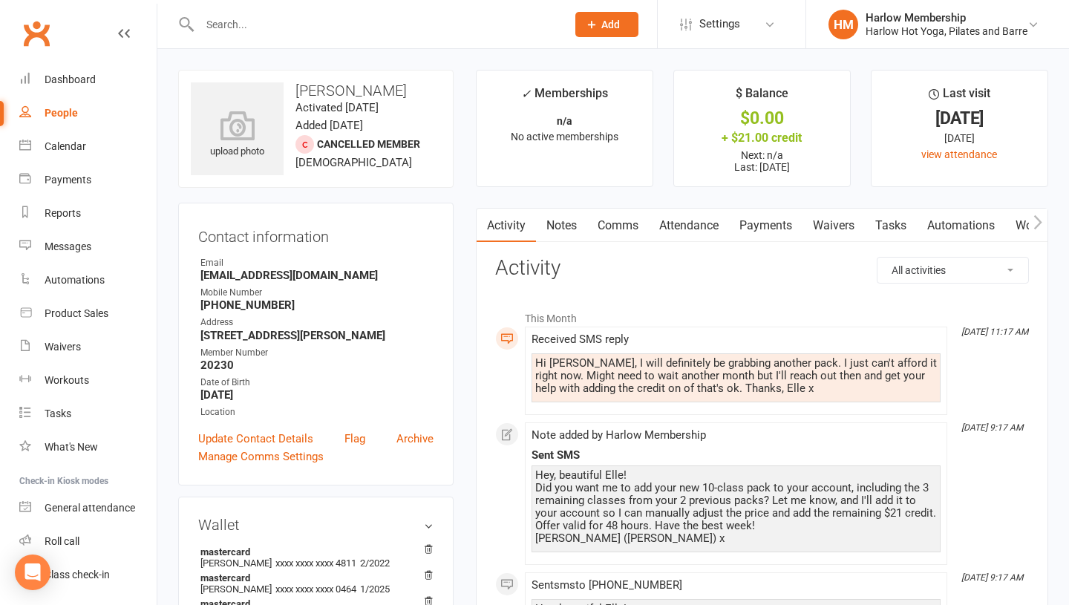
click at [609, 231] on link "Comms" at bounding box center [618, 226] width 62 height 34
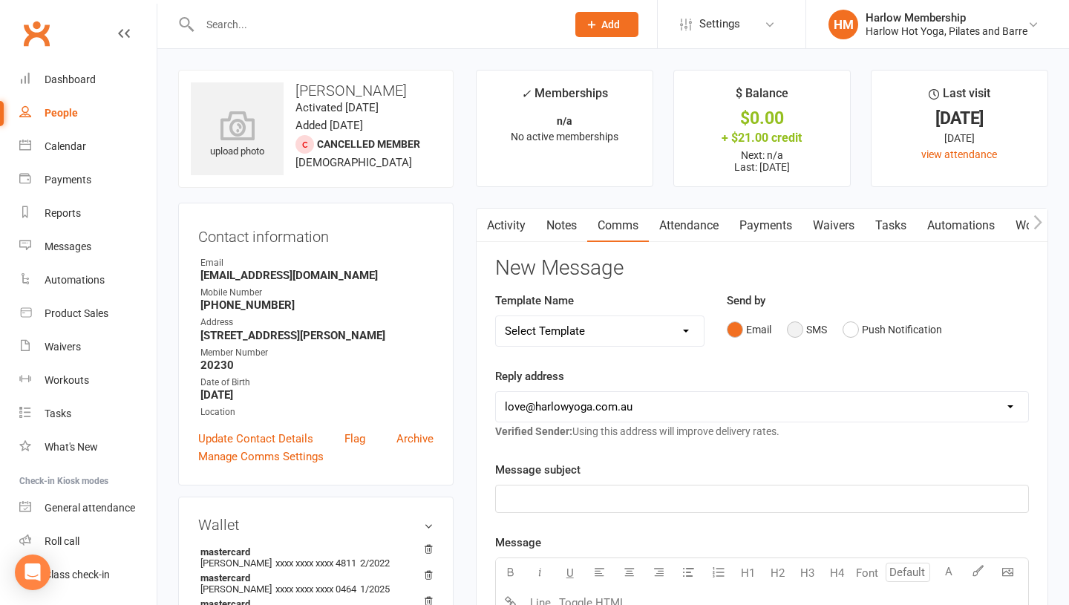
click at [802, 338] on button "SMS" at bounding box center [807, 329] width 40 height 28
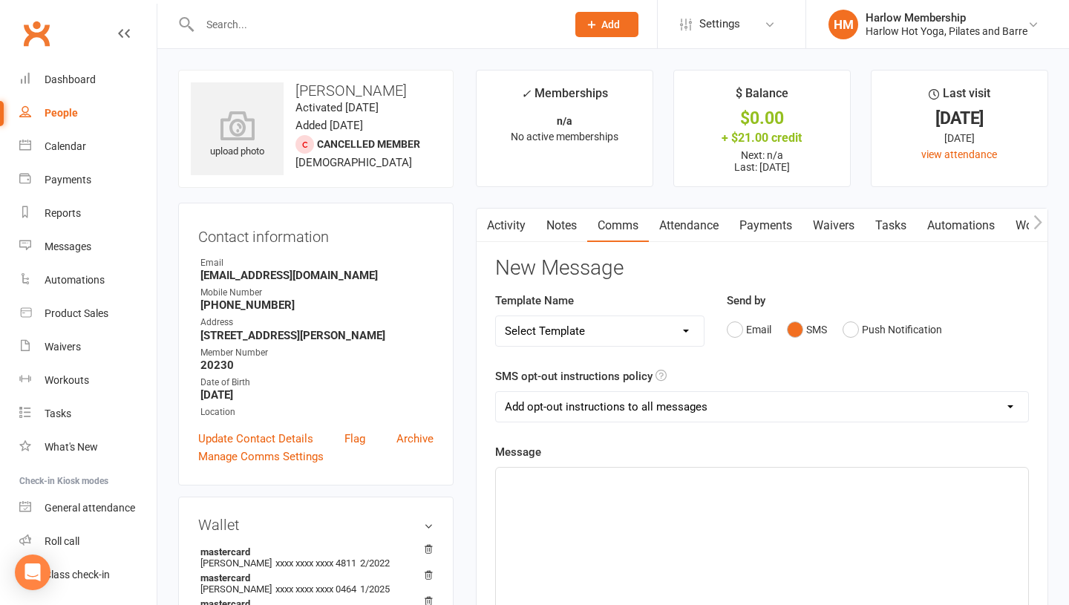
click at [709, 520] on div "﻿" at bounding box center [762, 579] width 532 height 223
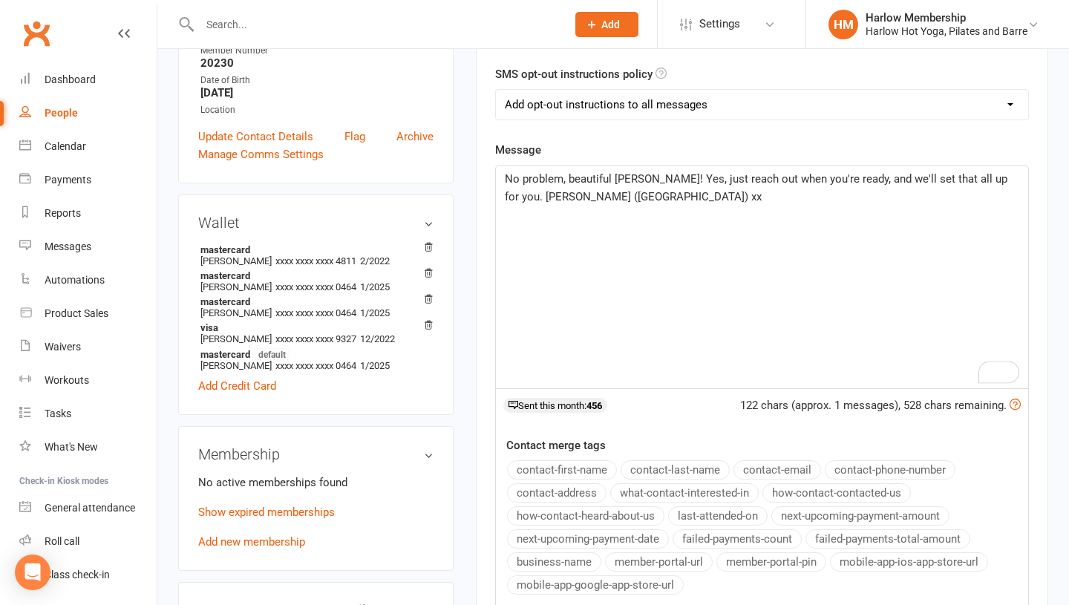
scroll to position [304, 0]
click at [588, 102] on select "Add opt-out instructions to all messages Add opt-out instructions for messages …" at bounding box center [762, 103] width 532 height 30
select select "2"
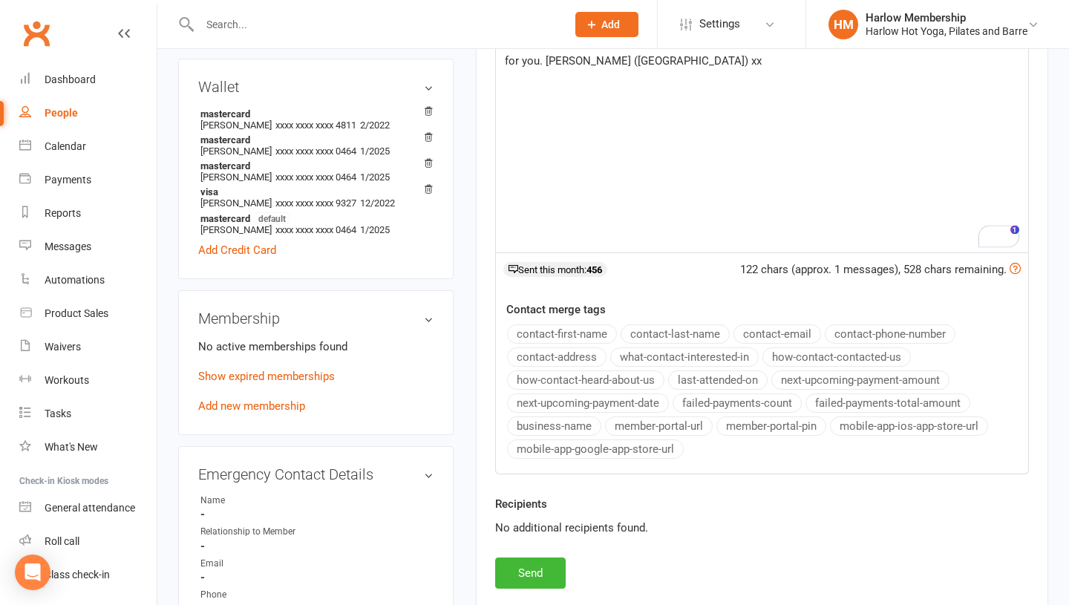
scroll to position [439, 0]
click at [530, 563] on button "Send" at bounding box center [530, 571] width 71 height 31
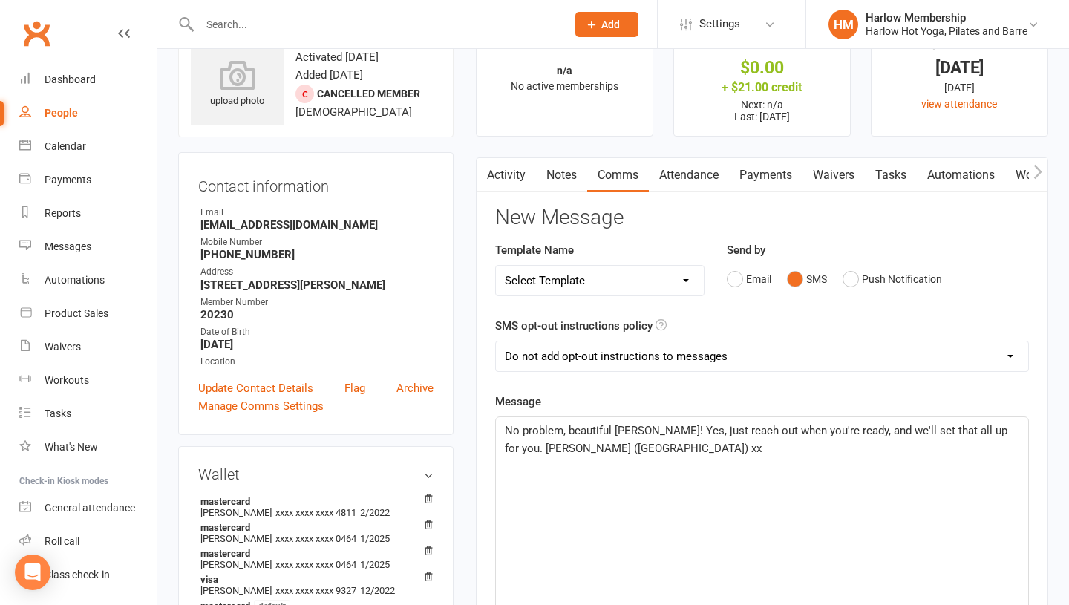
scroll to position [33, 0]
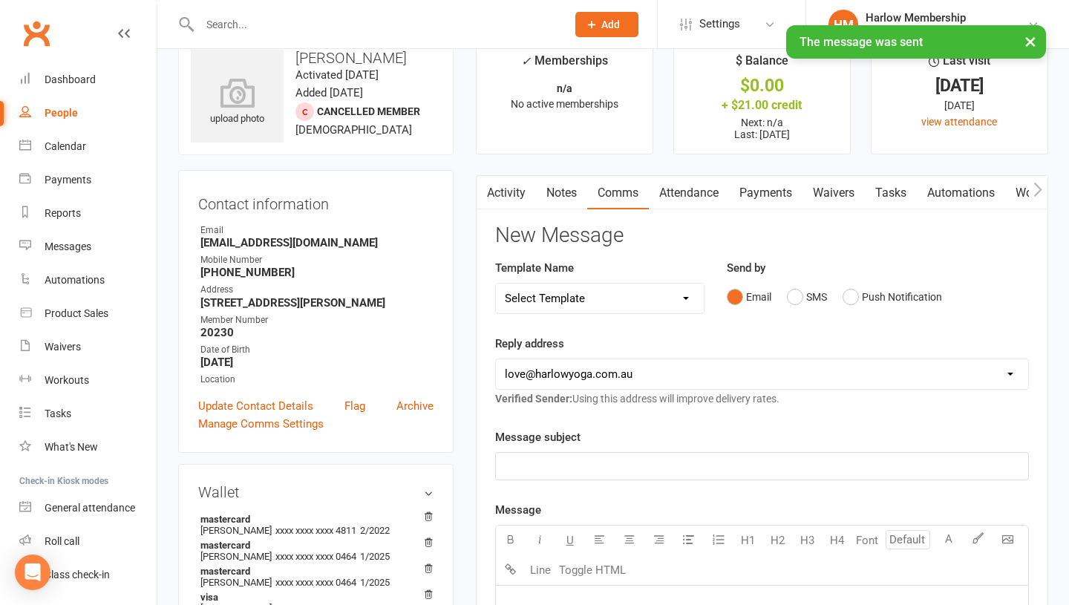
click at [564, 184] on link "Notes" at bounding box center [561, 193] width 51 height 34
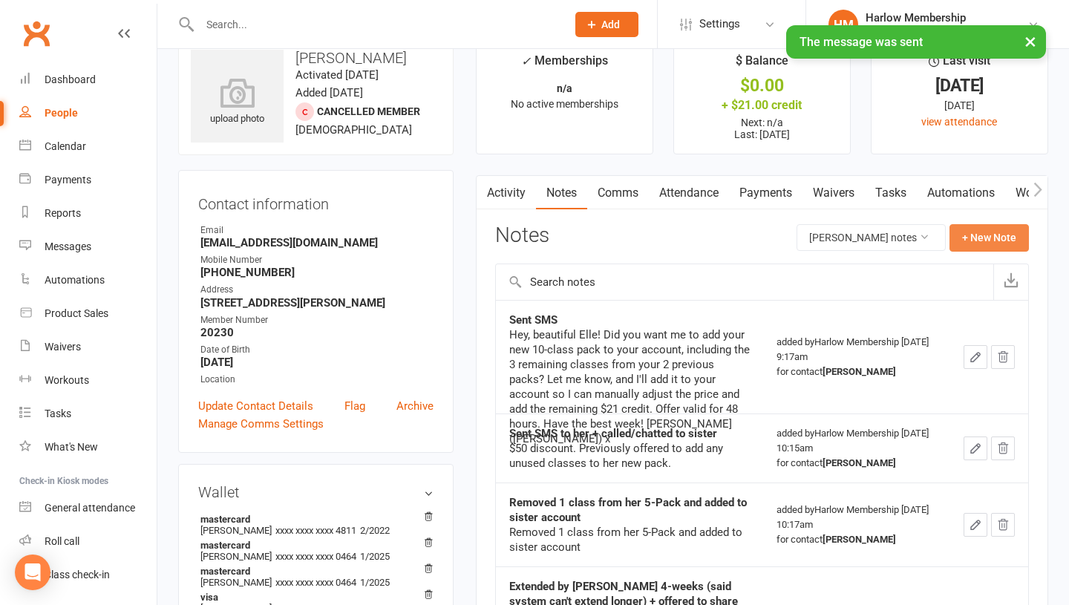
click at [977, 244] on button "+ New Note" at bounding box center [988, 237] width 79 height 27
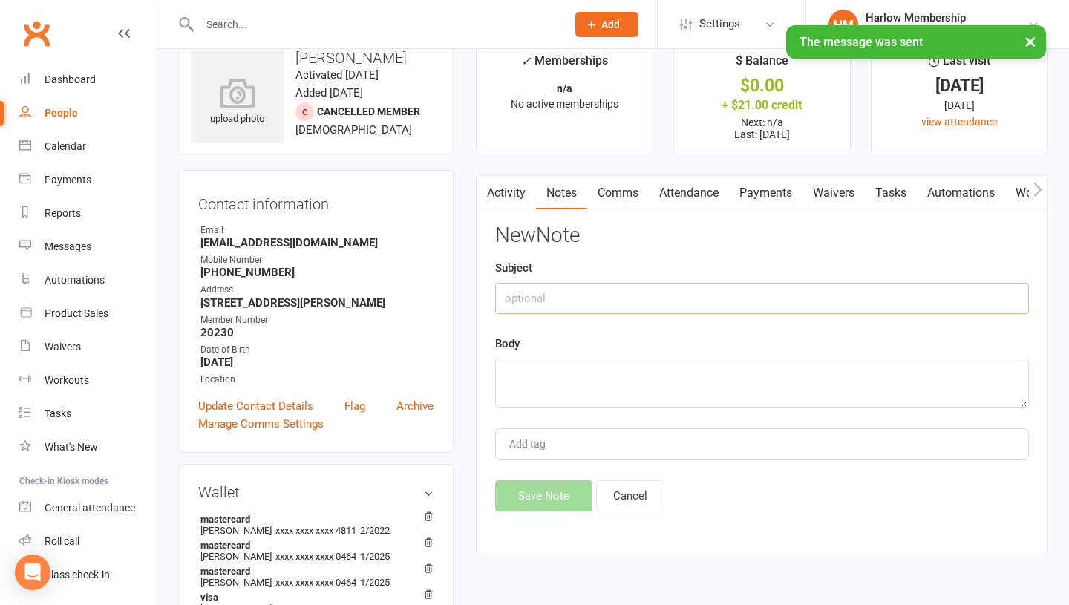
click at [640, 294] on input "text" at bounding box center [762, 298] width 534 height 31
type input "SMS response"
click at [614, 369] on textarea at bounding box center [762, 382] width 534 height 49
click at [613, 371] on textarea at bounding box center [762, 382] width 534 height 49
paste textarea "Hi [PERSON_NAME], I will definitely be grabbing another pack. I just can't affo…"
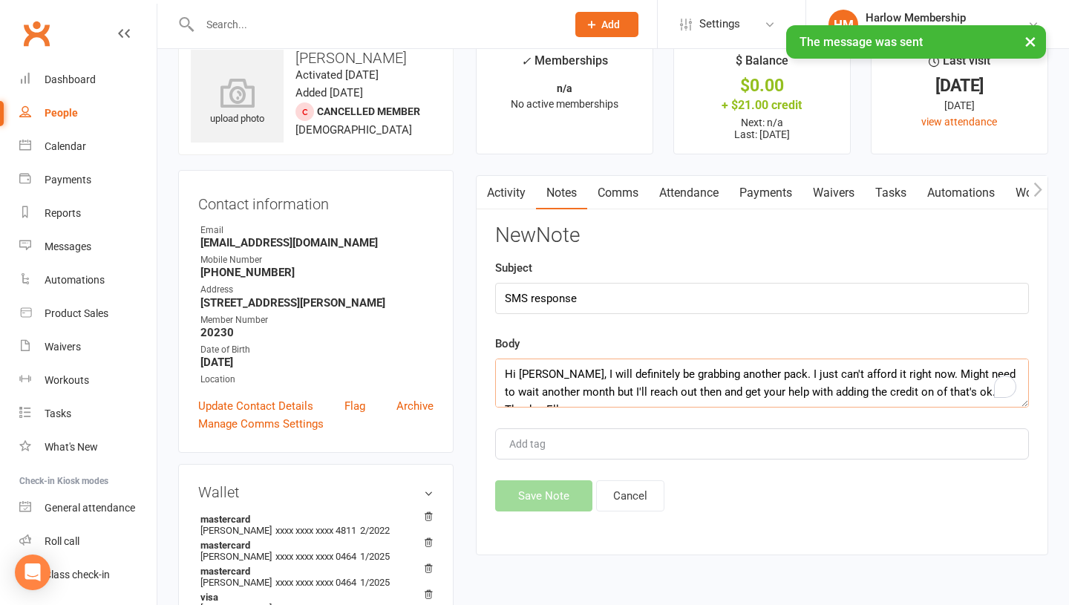
scroll to position [10, 0]
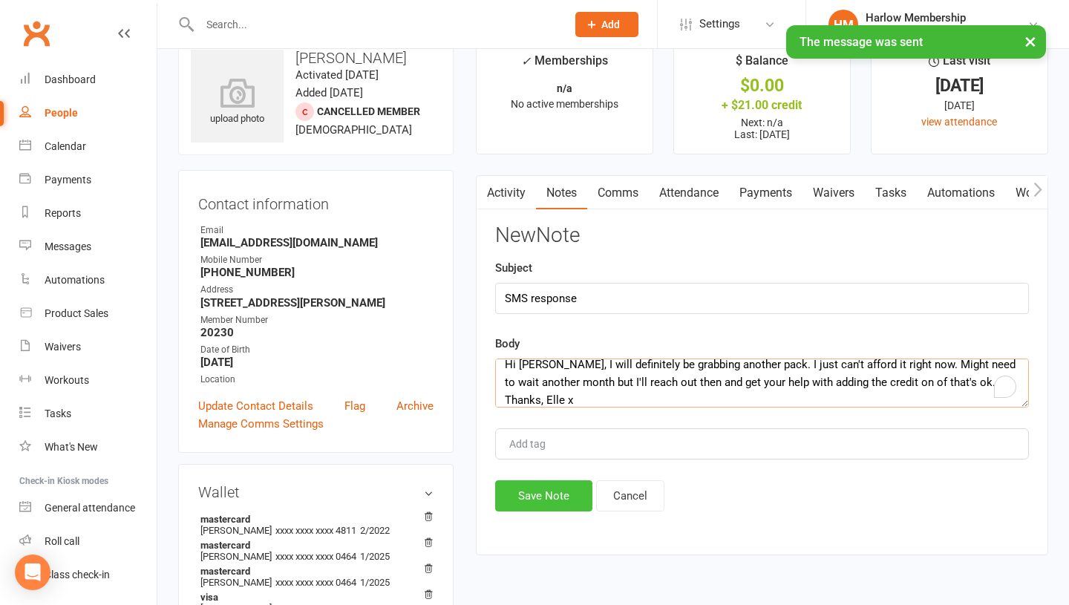
type textarea "Hi [PERSON_NAME], I will definitely be grabbing another pack. I just can't affo…"
click at [554, 496] on button "Save Note" at bounding box center [543, 495] width 97 height 31
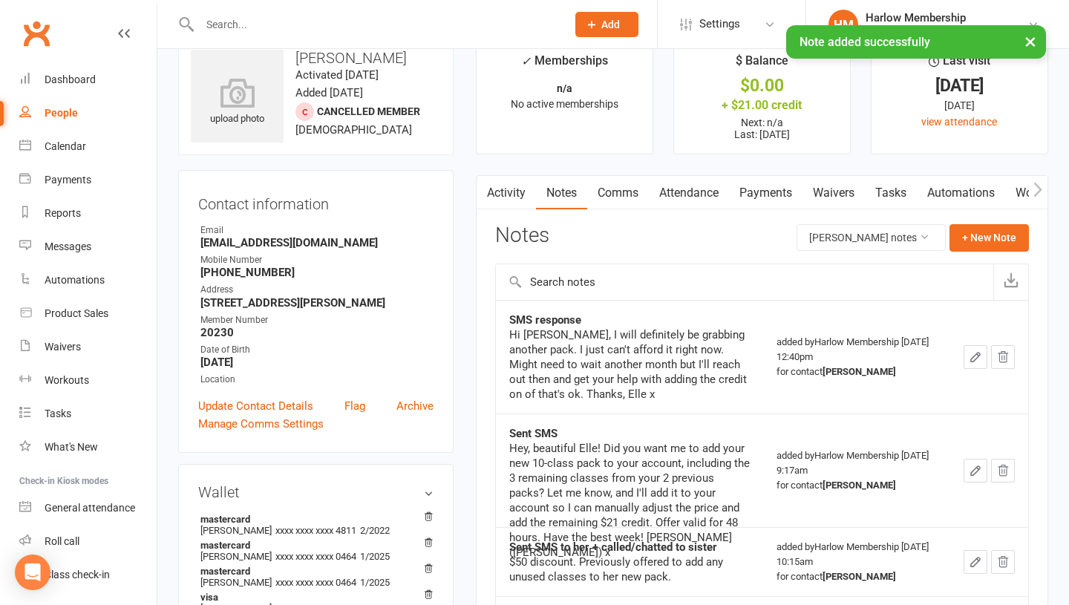
click at [888, 185] on link "Tasks" at bounding box center [891, 193] width 52 height 34
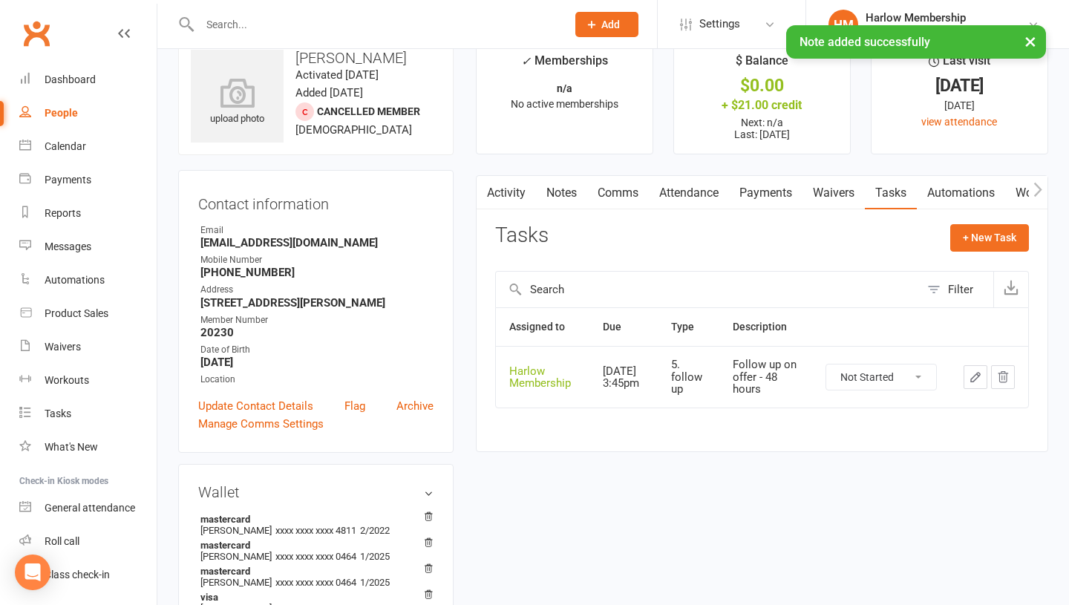
click at [880, 371] on select "Not Started In Progress Waiting Complete" at bounding box center [881, 376] width 110 height 25
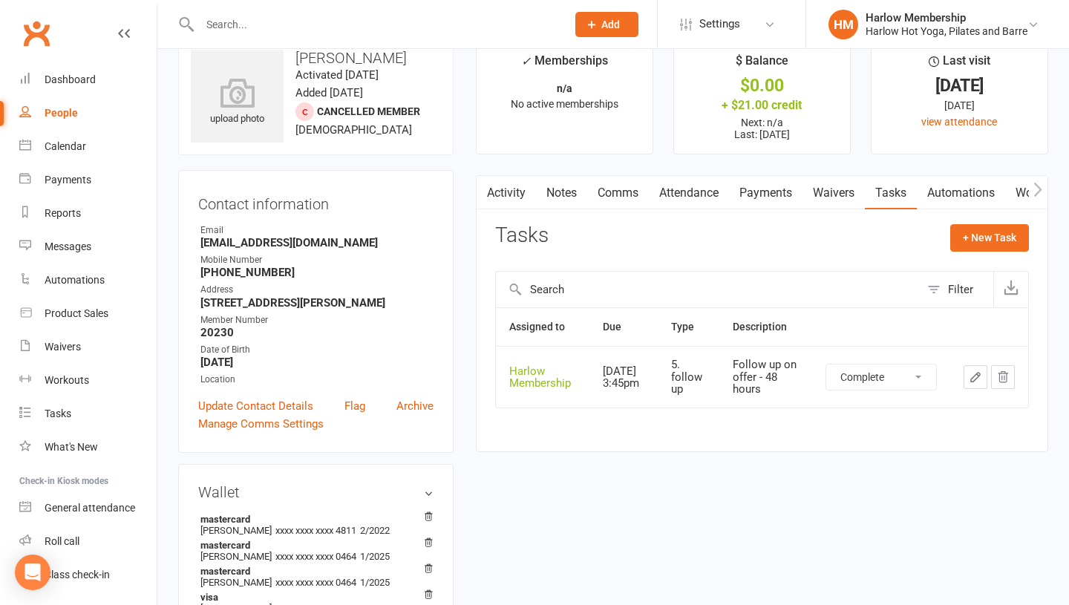
select select "unstarted"
click at [965, 238] on button "+ New Task" at bounding box center [989, 237] width 79 height 27
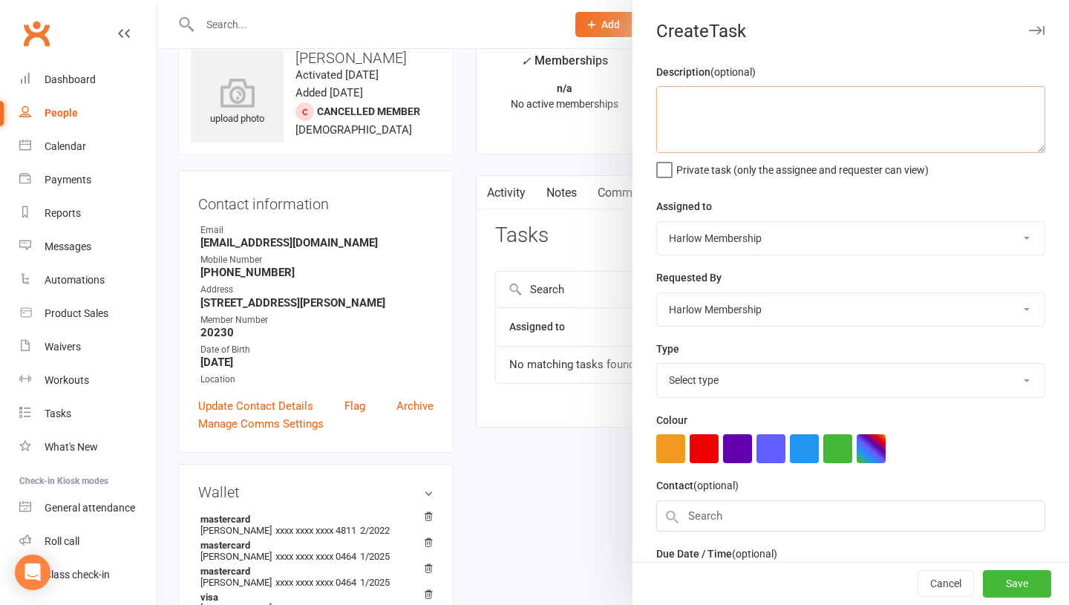
click at [681, 108] on textarea at bounding box center [850, 119] width 389 height 67
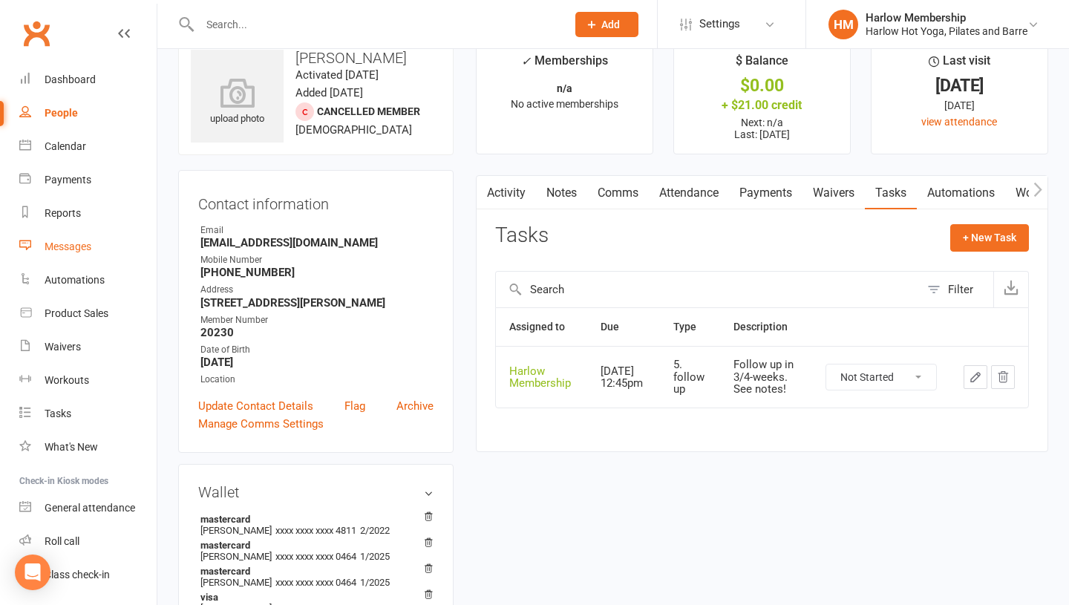
click at [95, 241] on link "Messages" at bounding box center [87, 246] width 137 height 33
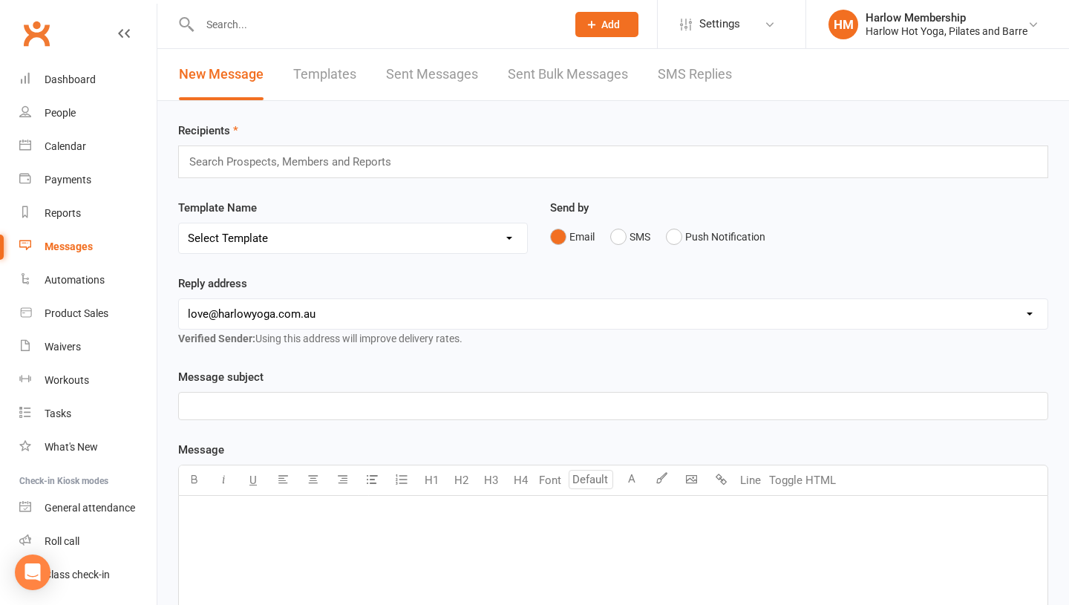
click at [471, 72] on link "Sent Messages" at bounding box center [432, 74] width 92 height 51
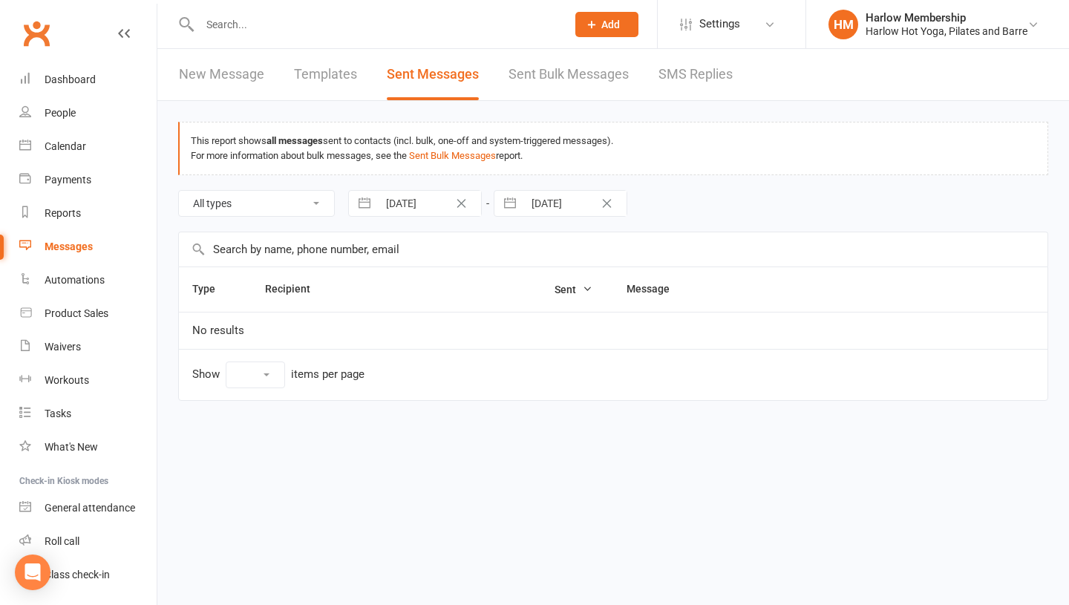
select select "10"
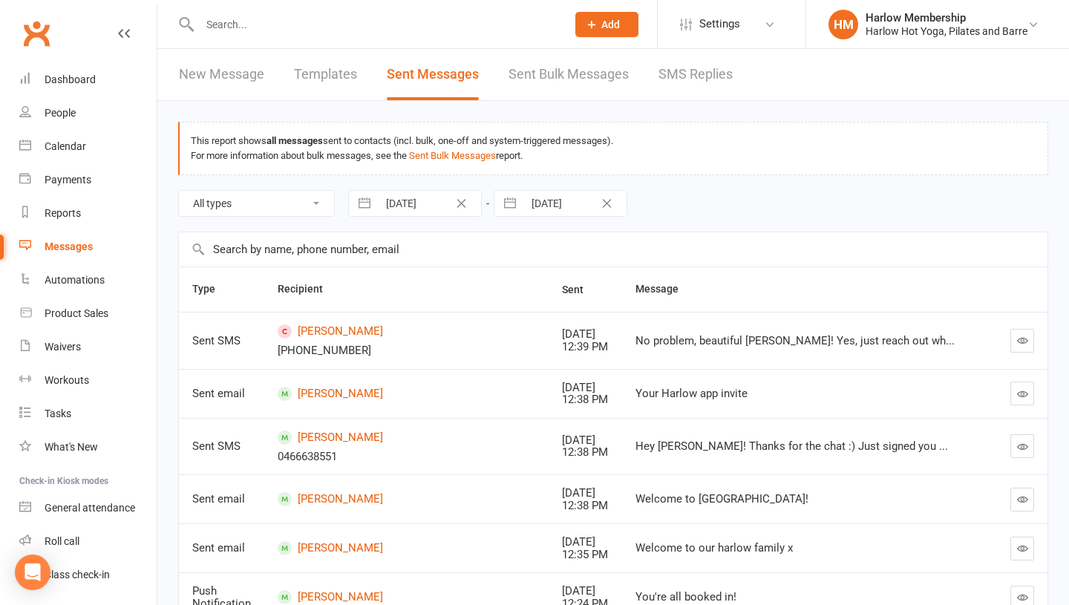
scroll to position [15, 0]
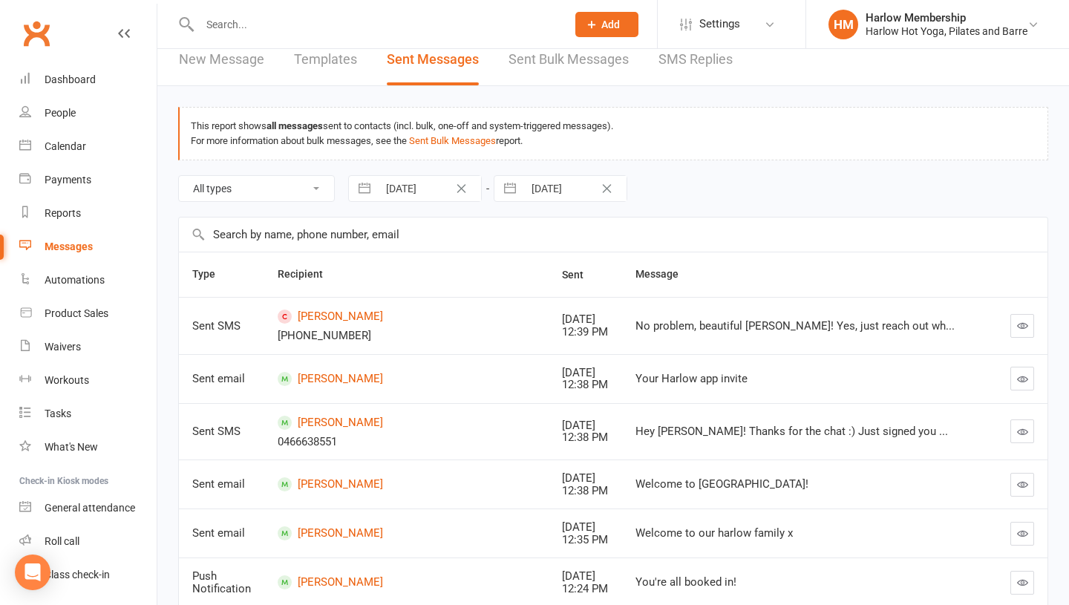
click at [1017, 432] on icon "button" at bounding box center [1022, 431] width 11 height 11
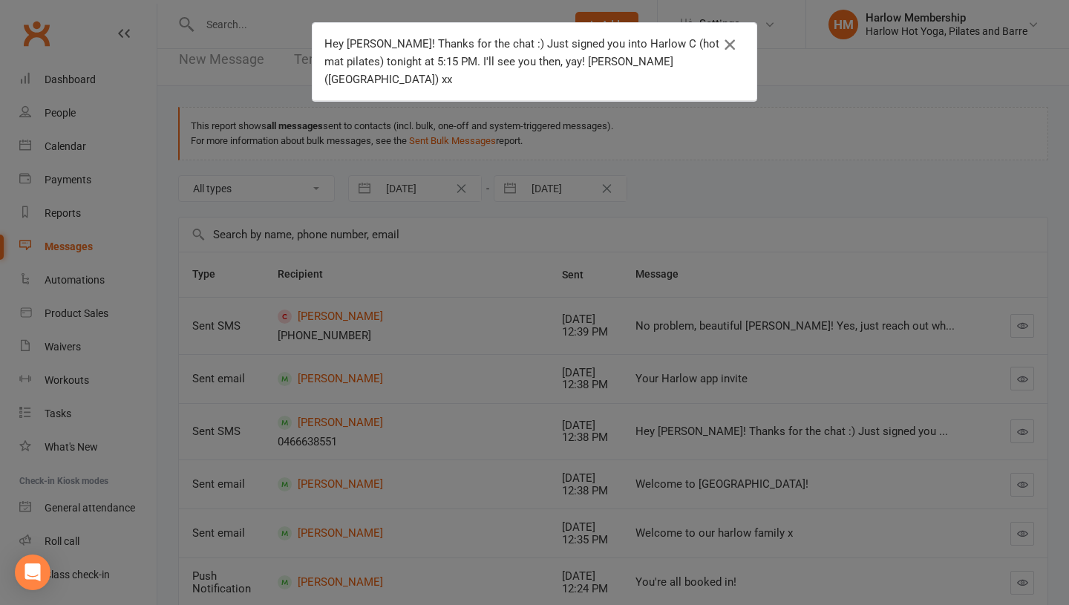
click at [736, 36] on icon "button" at bounding box center [730, 45] width 18 height 18
